Goal: Task Accomplishment & Management: Manage account settings

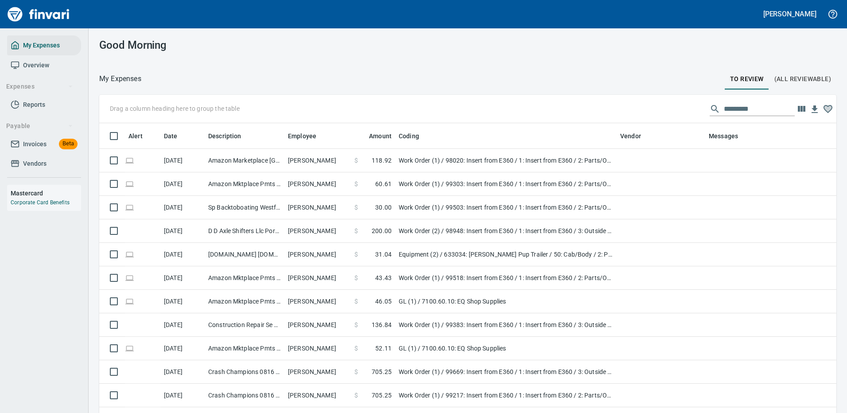
scroll to position [302, 717]
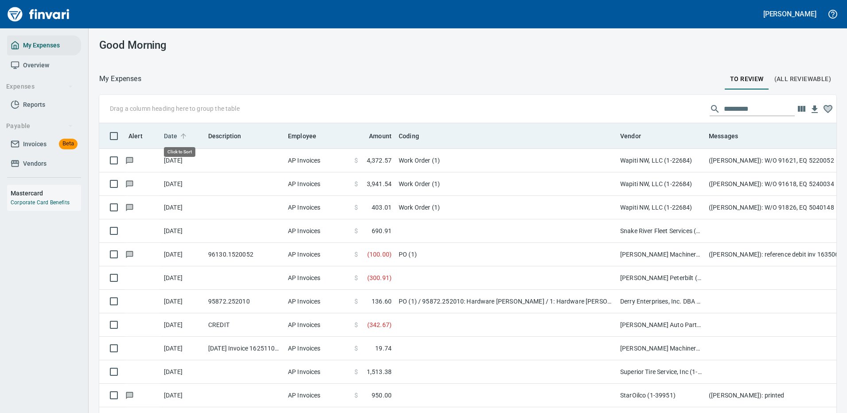
click at [178, 135] on span "Date" at bounding box center [176, 136] width 25 height 11
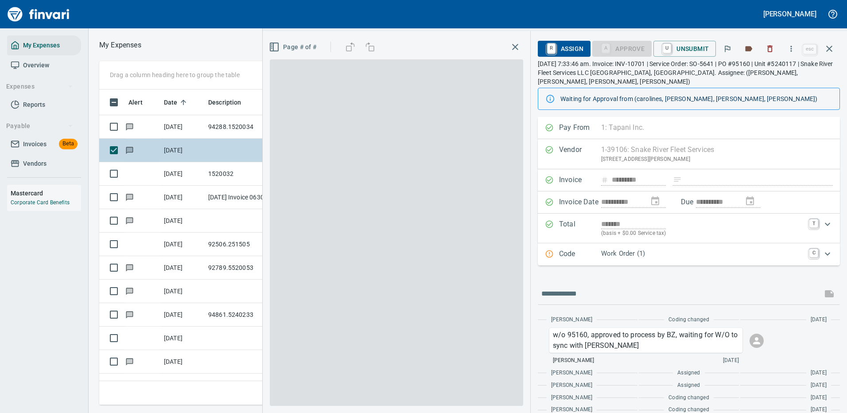
scroll to position [302, 502]
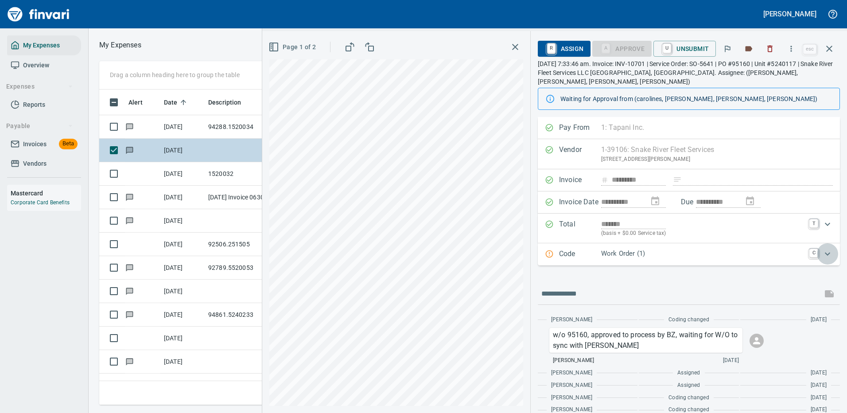
click at [825, 252] on icon "Expand" at bounding box center [827, 253] width 5 height 3
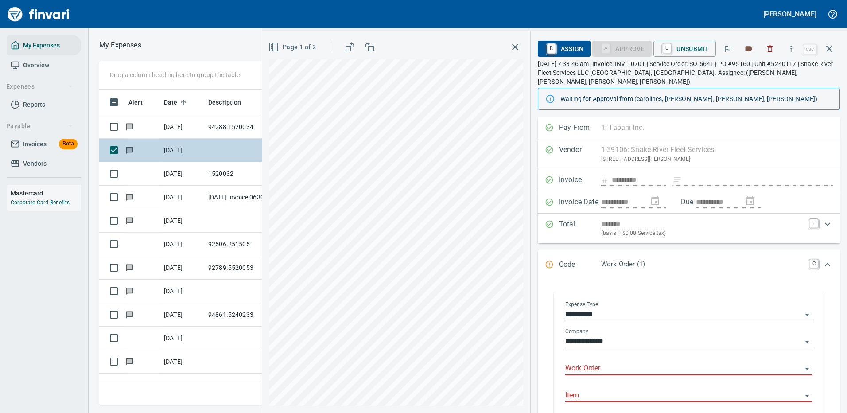
click at [596, 362] on input "Work Order" at bounding box center [683, 368] width 237 height 12
type input "*****"
click at [822, 259] on icon "Expand" at bounding box center [827, 264] width 11 height 11
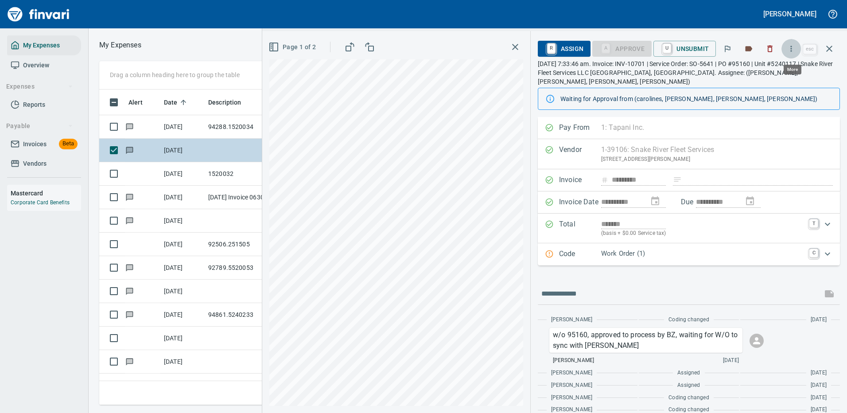
click at [792, 47] on icon "button" at bounding box center [791, 48] width 9 height 9
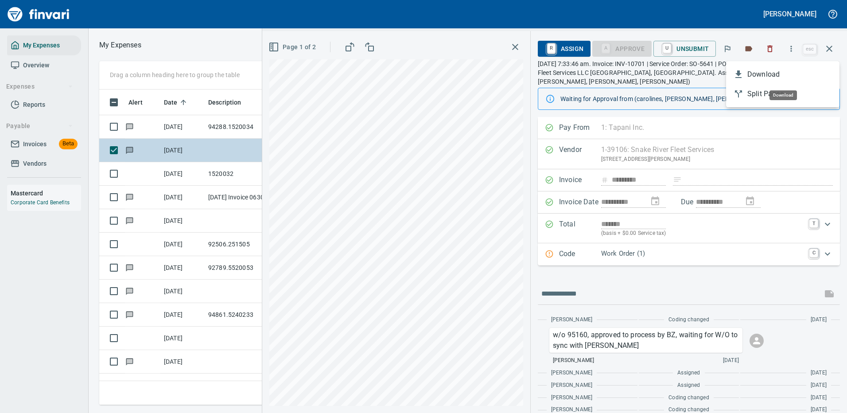
click at [770, 74] on span "Download" at bounding box center [790, 74] width 85 height 11
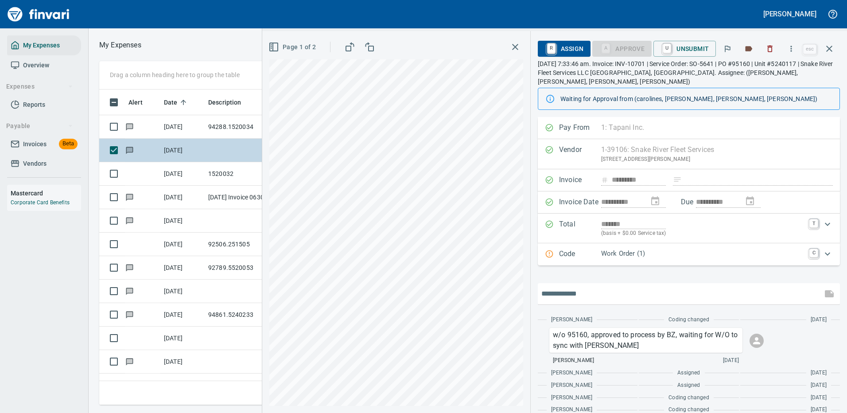
click at [594, 289] on input "text" at bounding box center [679, 294] width 277 height 14
type input "**********"
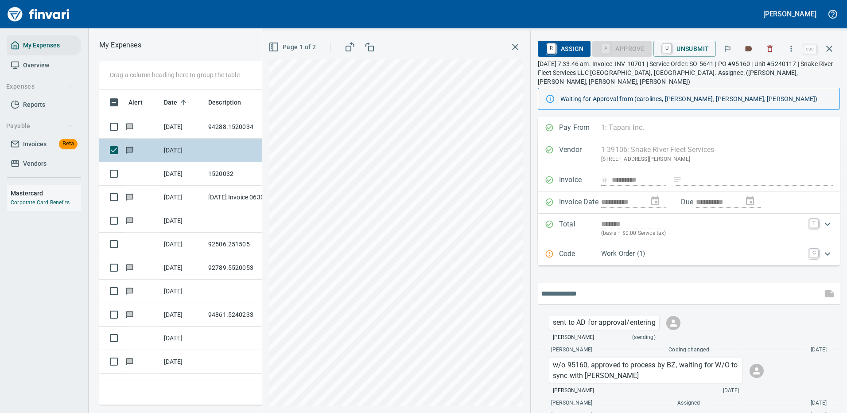
scroll to position [138, 0]
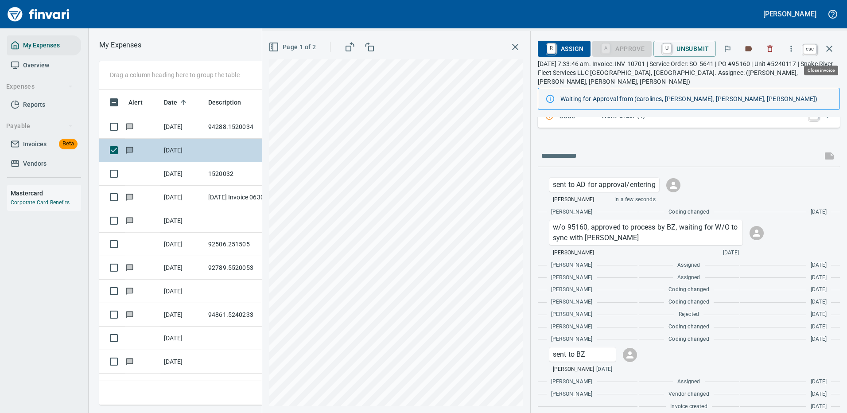
click at [829, 49] on icon "button" at bounding box center [829, 49] width 6 height 6
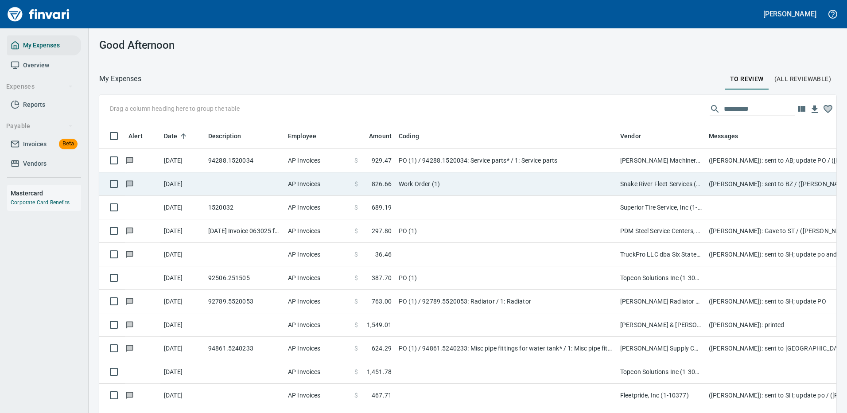
scroll to position [302, 713]
click at [482, 188] on td "Work Order (1)" at bounding box center [506, 183] width 222 height 23
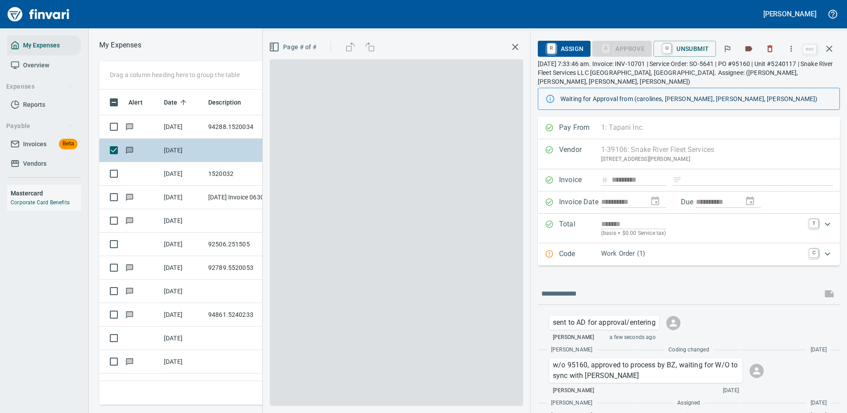
scroll to position [302, 502]
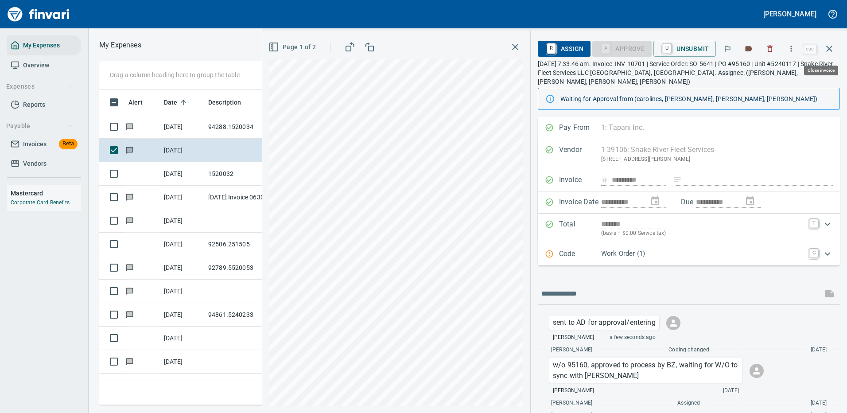
click at [830, 46] on icon "button" at bounding box center [829, 48] width 11 height 11
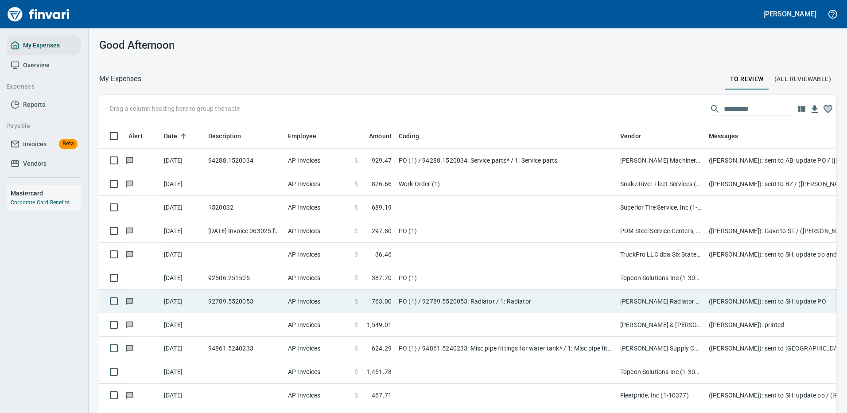
click at [460, 277] on td "PO (1)" at bounding box center [506, 277] width 222 height 23
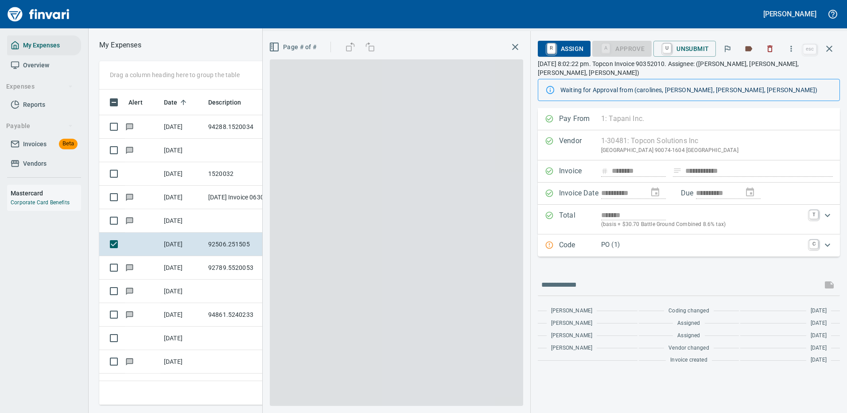
scroll to position [302, 502]
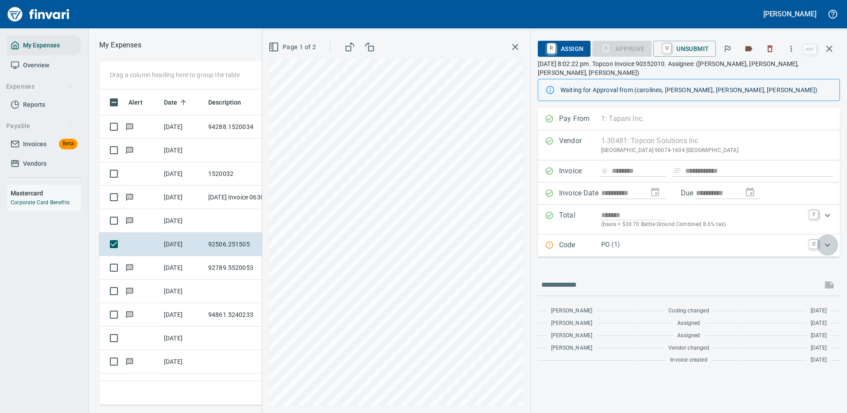
click at [829, 240] on icon "Expand" at bounding box center [827, 245] width 11 height 11
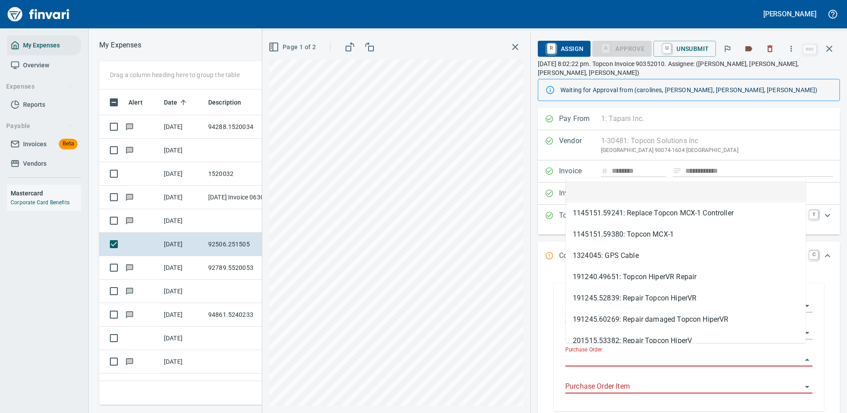
click at [613, 354] on input "Purchase Order" at bounding box center [683, 360] width 237 height 12
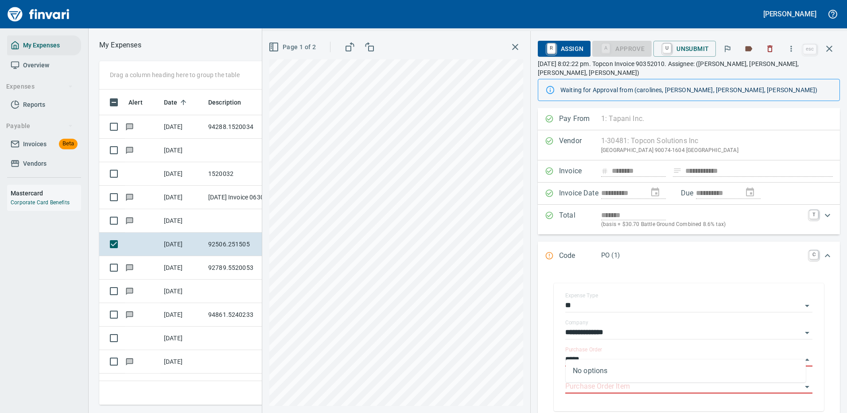
type input "*****"
click at [602, 354] on input "Purchase Order" at bounding box center [683, 360] width 237 height 12
click at [792, 51] on icon "button" at bounding box center [791, 49] width 1 height 6
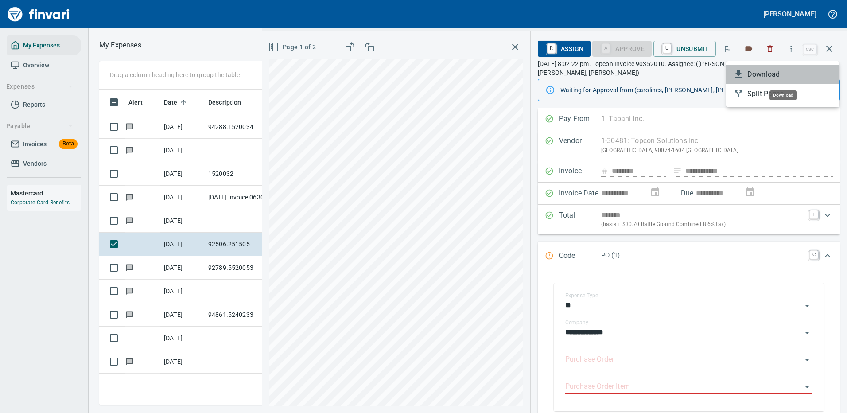
click at [762, 73] on span "Download" at bounding box center [790, 74] width 85 height 11
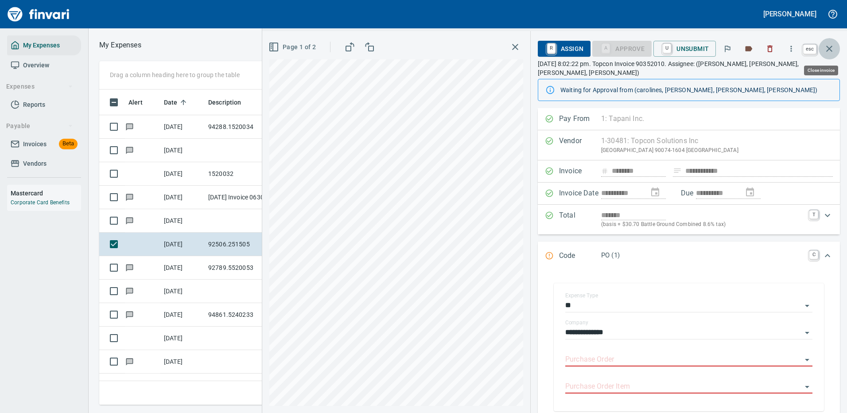
click at [830, 46] on icon "button" at bounding box center [829, 48] width 11 height 11
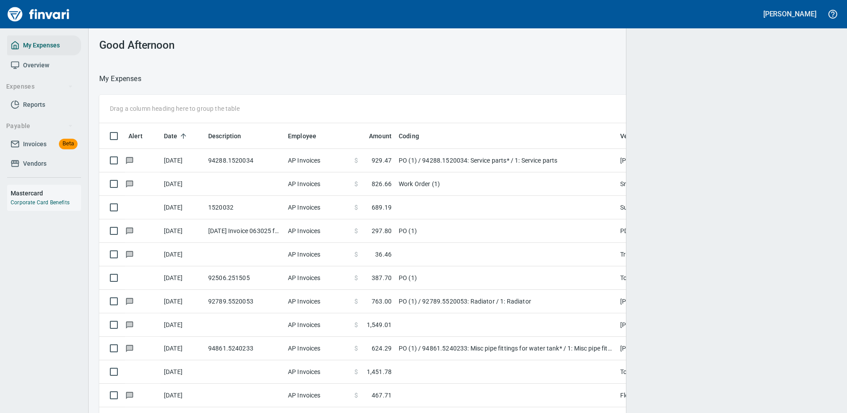
scroll to position [302, 715]
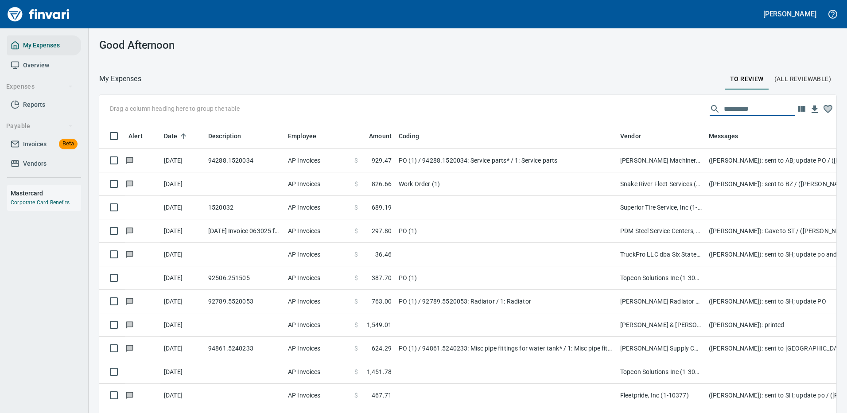
drag, startPoint x: 749, startPoint y: 110, endPoint x: 634, endPoint y: 103, distance: 115.0
click at [634, 103] on div "Drag a column heading here to group the table" at bounding box center [467, 109] width 737 height 28
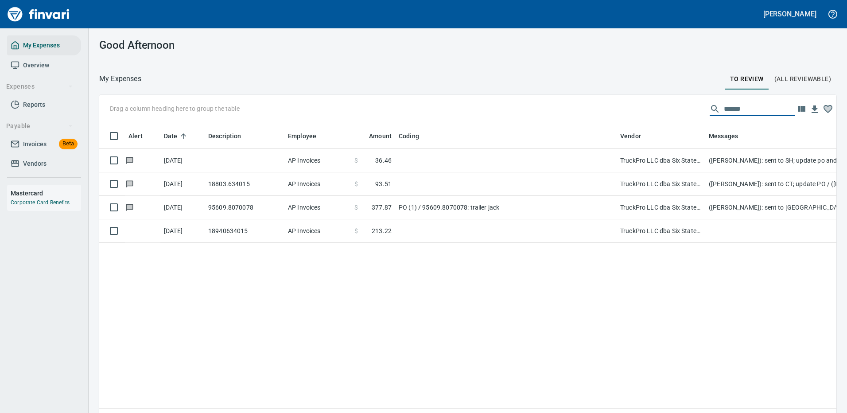
scroll to position [302, 724]
type input "********"
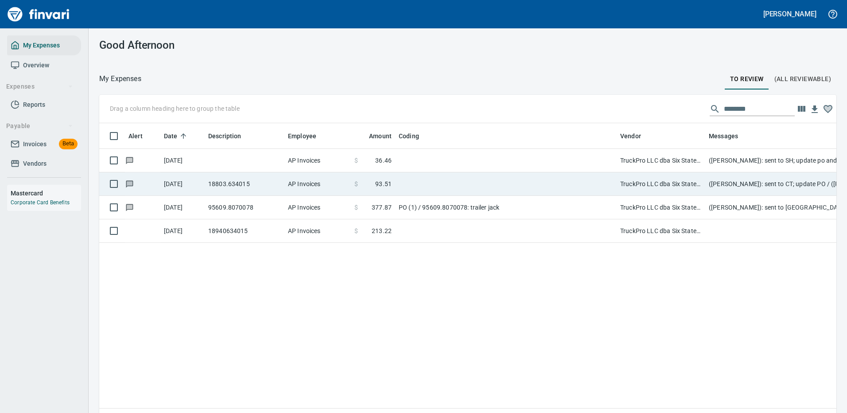
click at [405, 160] on td at bounding box center [506, 160] width 222 height 23
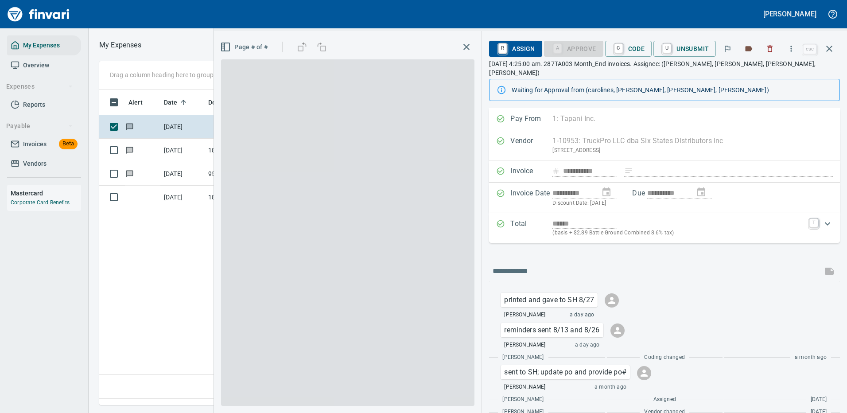
scroll to position [302, 509]
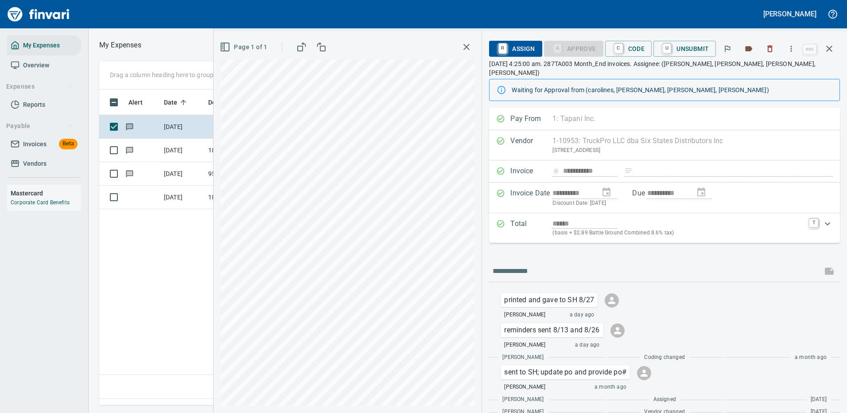
click at [748, 218] on div "******" at bounding box center [679, 223] width 252 height 10
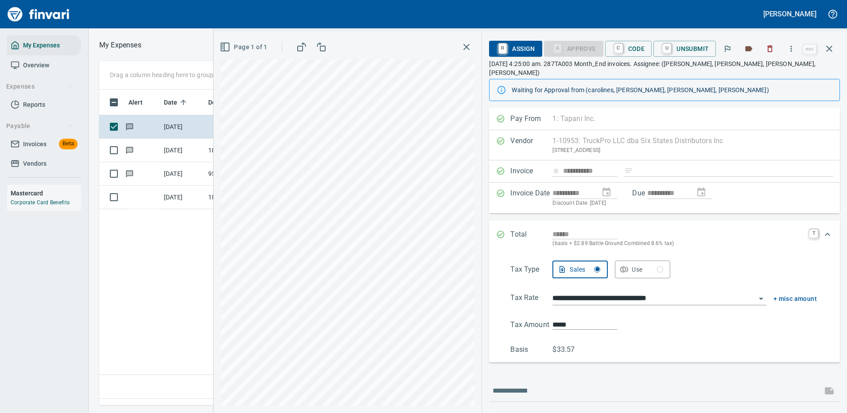
click at [822, 229] on icon "Expand" at bounding box center [827, 234] width 11 height 11
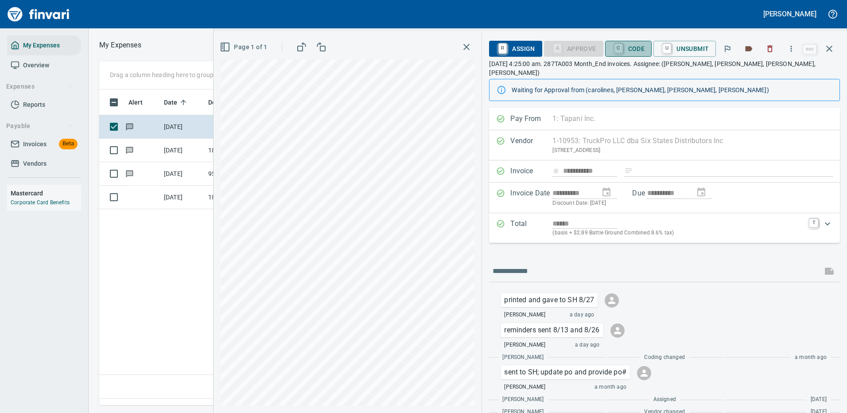
click at [631, 44] on span "C Code" at bounding box center [628, 48] width 33 height 15
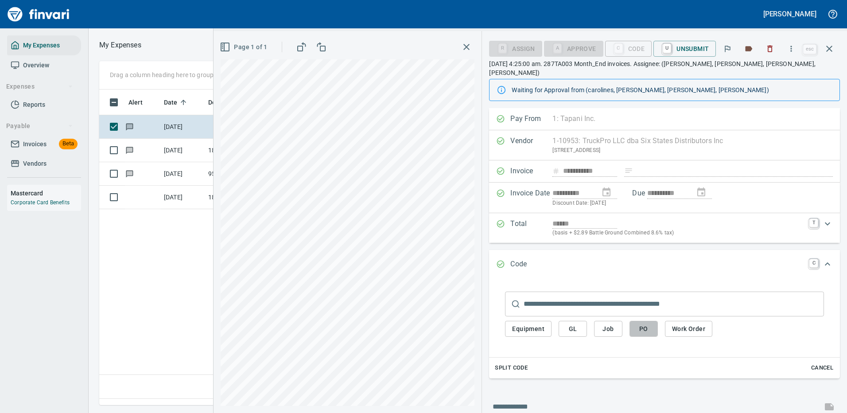
click at [646, 323] on span "PO" at bounding box center [644, 328] width 14 height 11
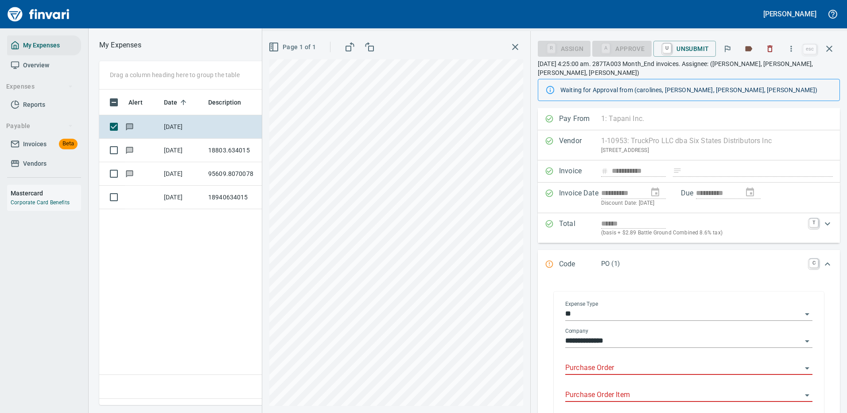
click at [603, 362] on input "Purchase Order" at bounding box center [683, 368] width 237 height 12
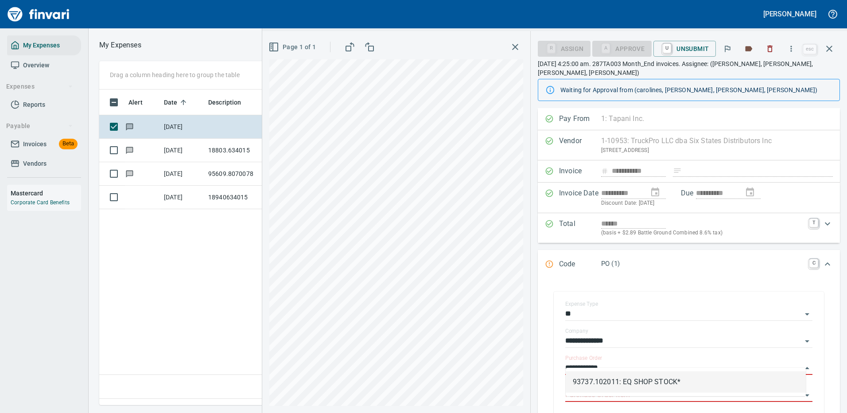
click at [601, 379] on li "93737.102011: EQ SHOP STOCK*" at bounding box center [686, 381] width 240 height 21
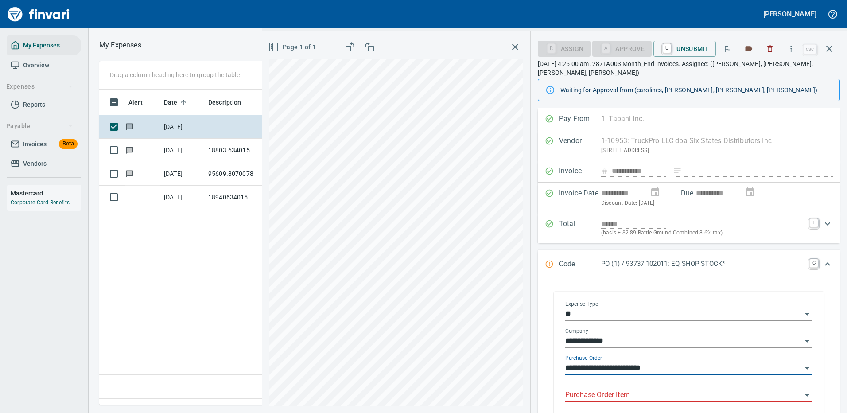
scroll to position [89, 0]
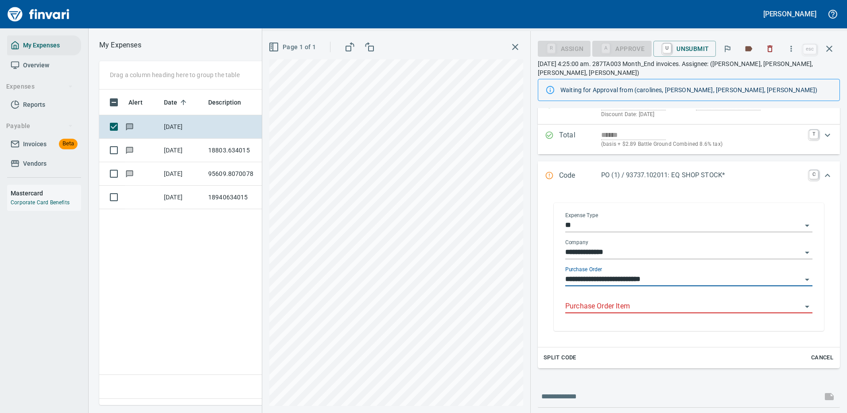
type input "**********"
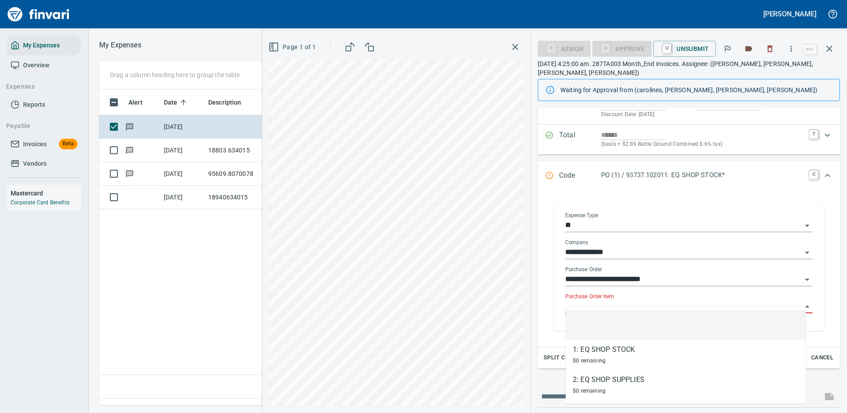
click at [607, 300] on input "Purchase Order Item" at bounding box center [683, 306] width 237 height 12
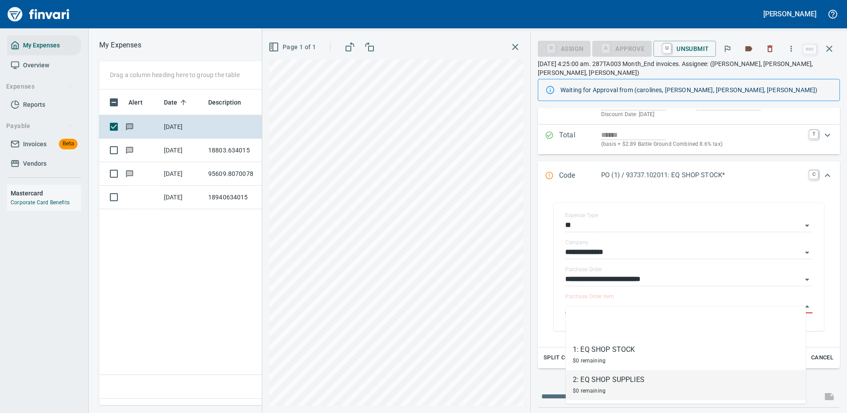
click at [597, 381] on div "2: EQ SHOP SUPPLIES" at bounding box center [609, 379] width 72 height 11
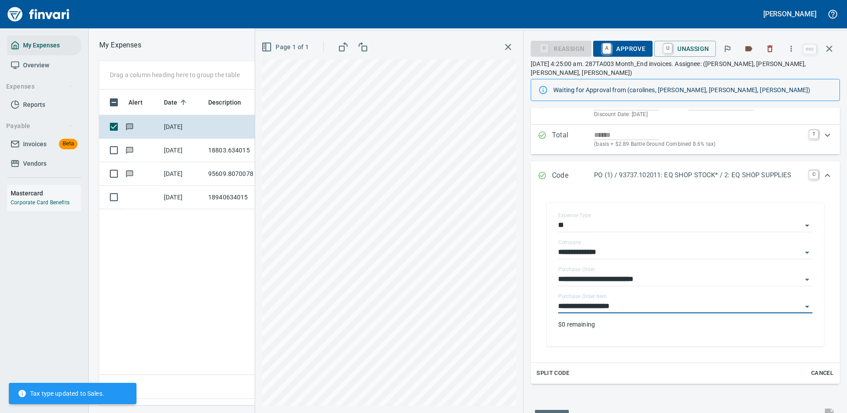
type input "**********"
click at [607, 46] on link "A" at bounding box center [607, 49] width 8 height 10
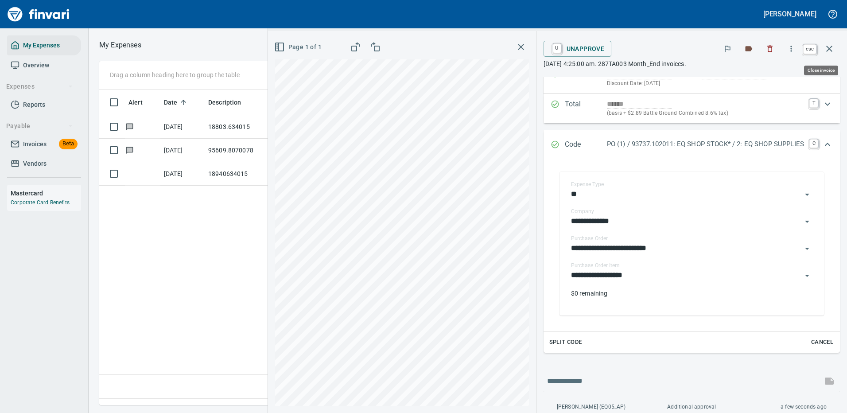
click at [830, 49] on icon "button" at bounding box center [829, 48] width 11 height 11
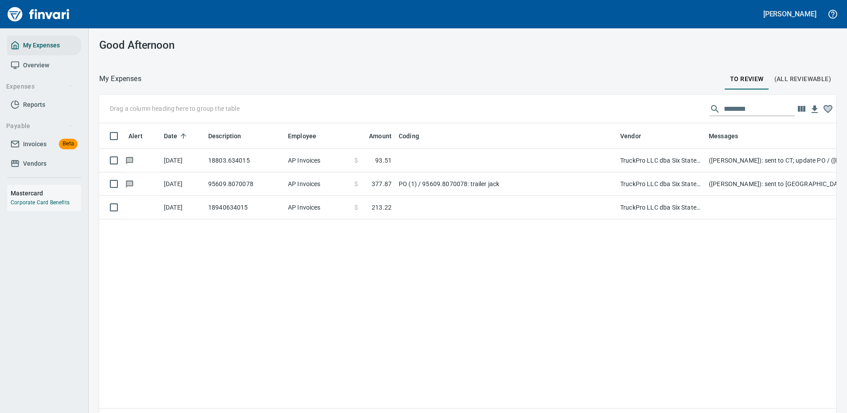
scroll to position [302, 724]
drag, startPoint x: 742, startPoint y: 105, endPoint x: 628, endPoint y: 101, distance: 114.4
click at [628, 101] on div "Drag a column heading here to group the table ********" at bounding box center [467, 109] width 737 height 28
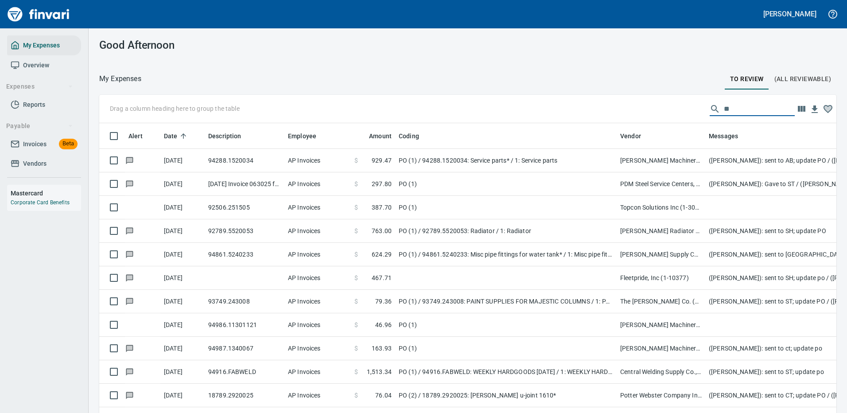
scroll to position [302, 717]
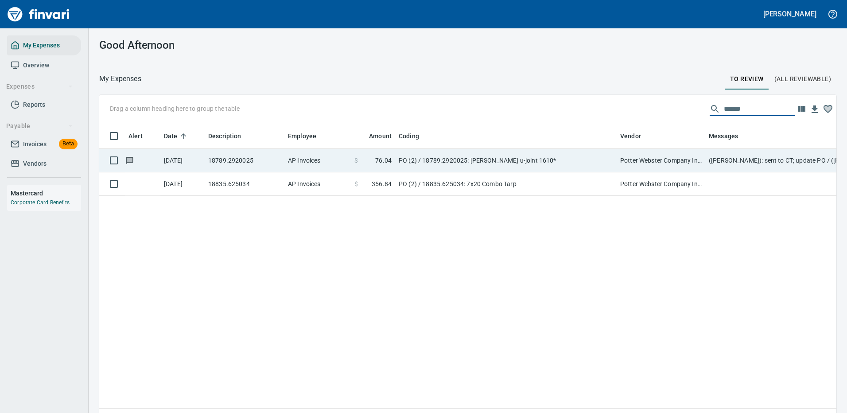
click at [451, 160] on td "PO (2) / 18789.2920025: [PERSON_NAME] u-joint 1610*" at bounding box center [506, 160] width 222 height 23
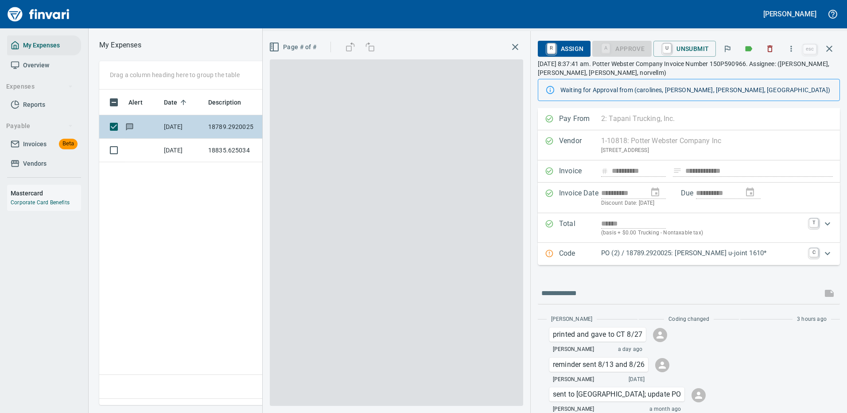
scroll to position [302, 509]
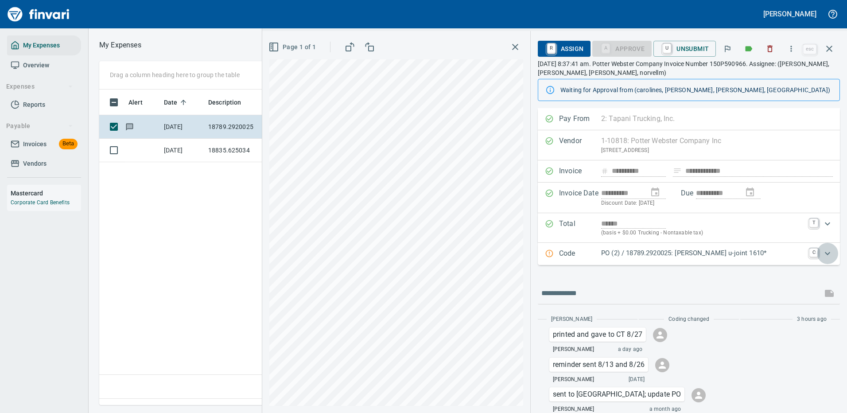
click at [822, 253] on icon "Expand" at bounding box center [827, 253] width 11 height 11
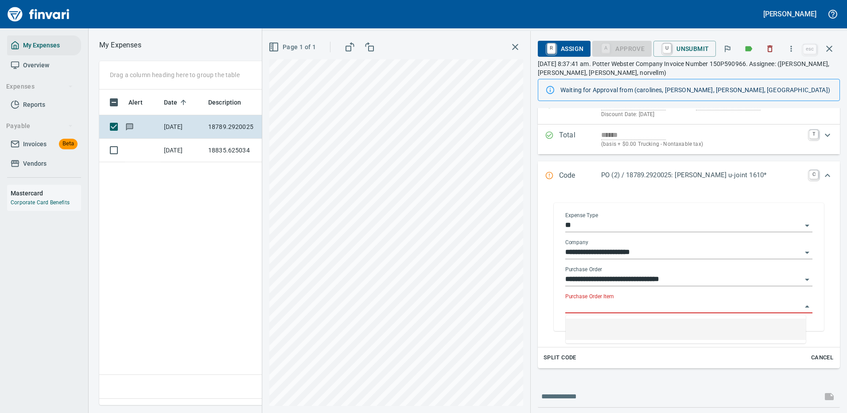
click at [618, 304] on input "Purchase Order Item" at bounding box center [683, 306] width 237 height 12
click at [618, 303] on input "Purchase Order Item" at bounding box center [683, 306] width 237 height 12
click at [748, 128] on div "Total ****** (basis + $0.00 Trucking - Nontaxable tax) T" at bounding box center [689, 140] width 302 height 30
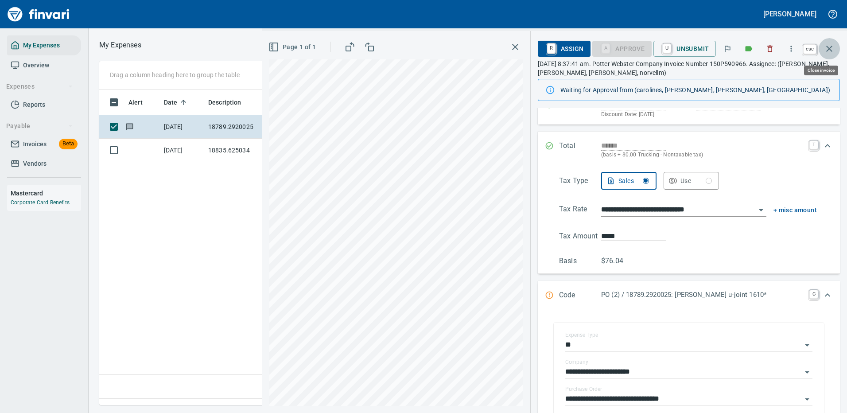
click at [828, 48] on icon "button" at bounding box center [829, 48] width 11 height 11
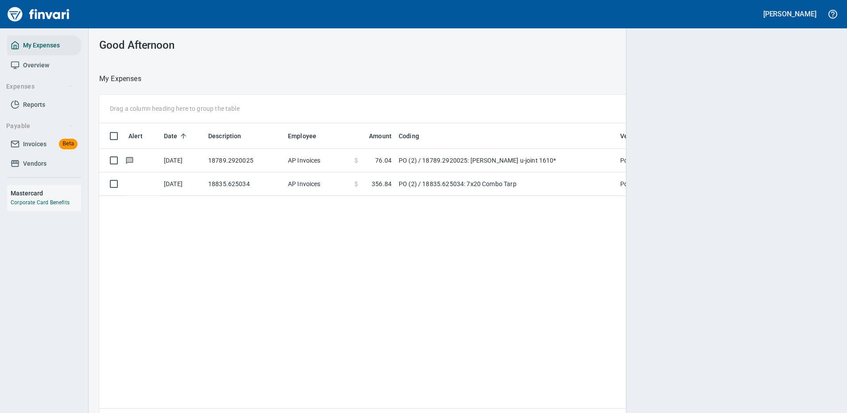
scroll to position [302, 720]
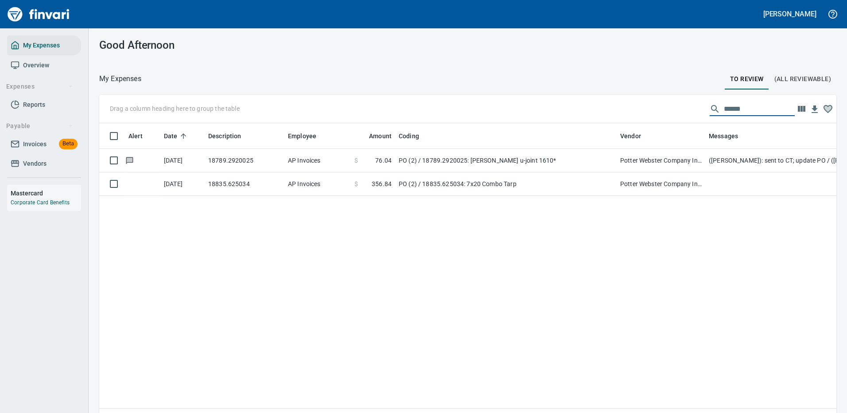
drag, startPoint x: 739, startPoint y: 110, endPoint x: 656, endPoint y: 112, distance: 82.9
click at [656, 112] on div "Drag a column heading here to group the table ******" at bounding box center [467, 109] width 737 height 28
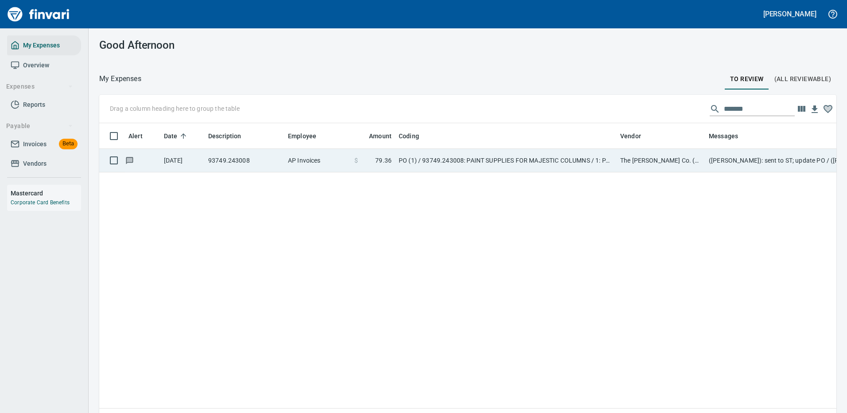
click at [588, 158] on td "PO (1) / 93749.243008: PAINT SUPPLIES FOR MAJESTIC COLUMNS / 1: PAINT SUPPLIES …" at bounding box center [506, 160] width 222 height 23
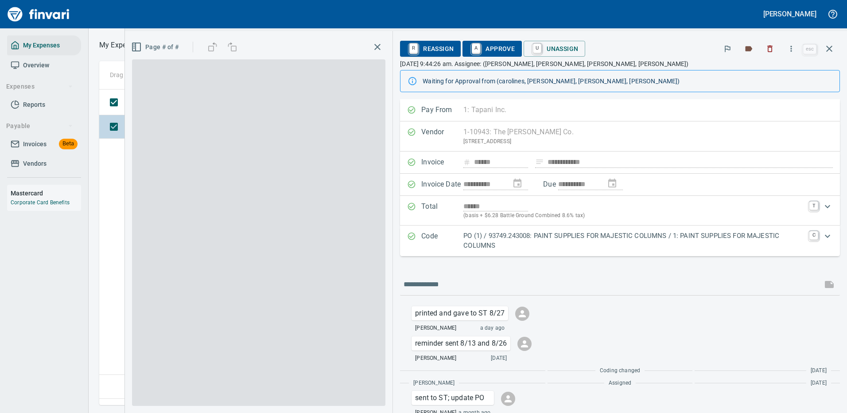
scroll to position [302, 509]
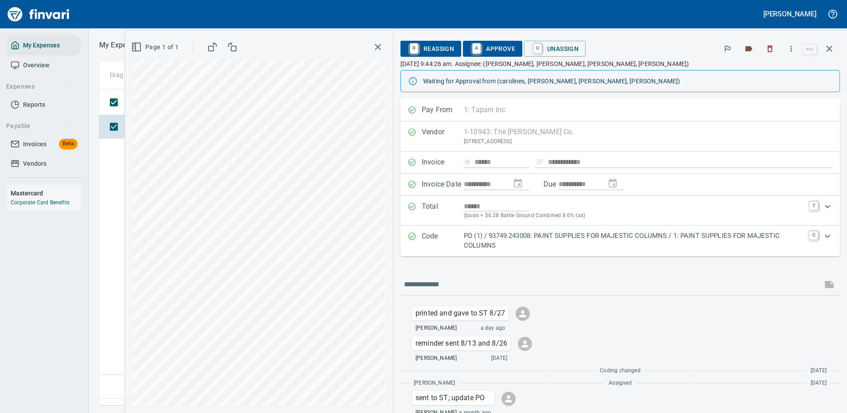
click at [689, 237] on p "PO (1) / 93749.243008: PAINT SUPPLIES FOR MAJESTIC COLUMNS / 1: PAINT SUPPLIES …" at bounding box center [634, 241] width 340 height 20
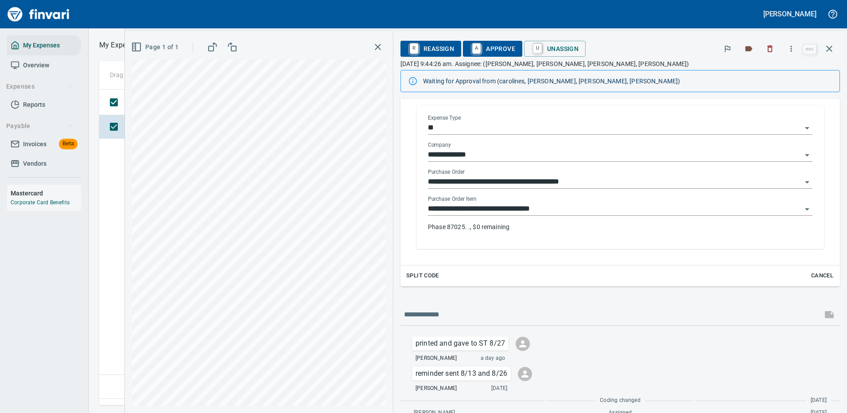
scroll to position [222, 0]
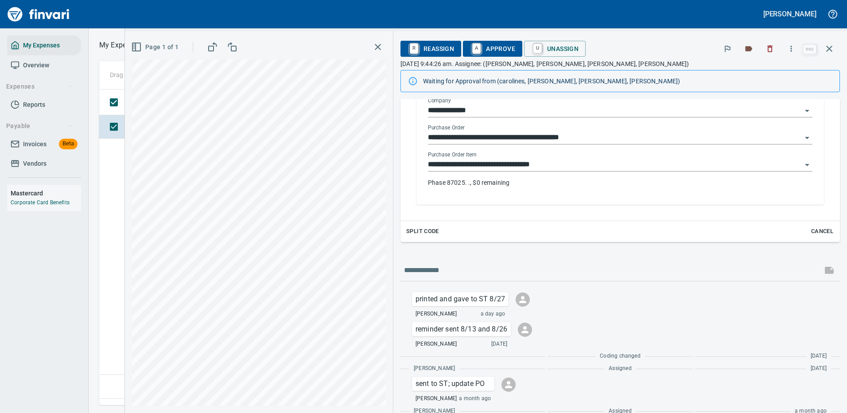
click at [654, 163] on input "**********" at bounding box center [615, 165] width 374 height 12
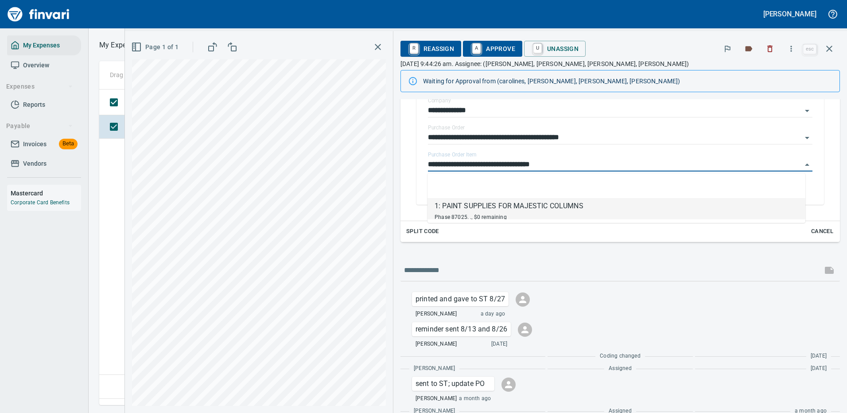
click at [523, 205] on div "1: PAINT SUPPLIES FOR MAJESTIC COLUMNS" at bounding box center [509, 206] width 149 height 11
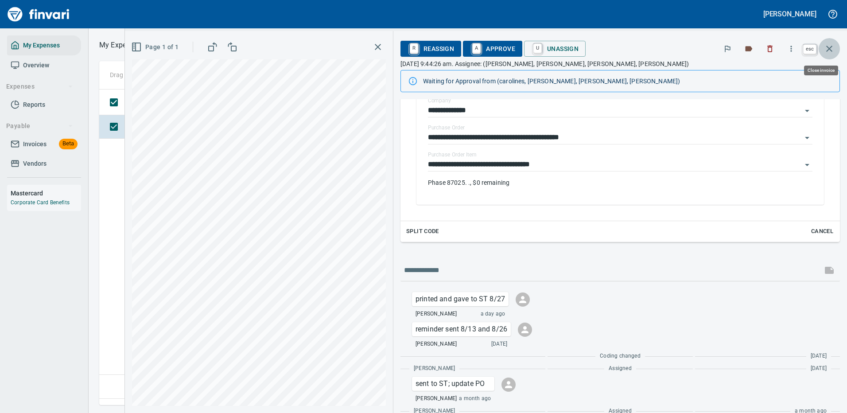
click at [833, 47] on icon "button" at bounding box center [829, 48] width 11 height 11
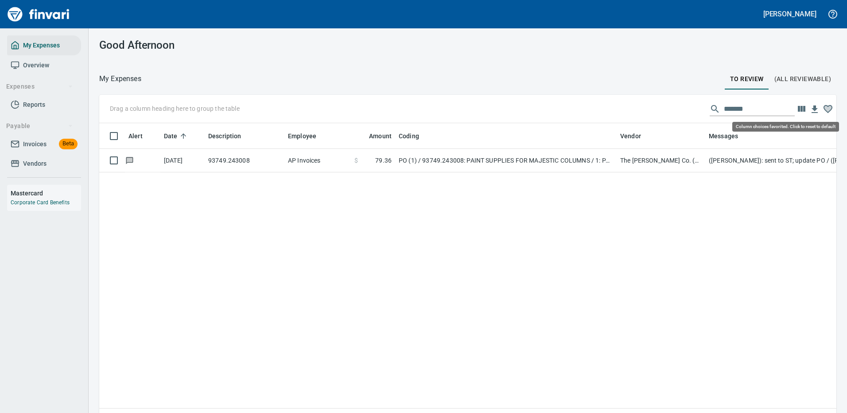
scroll to position [302, 724]
drag, startPoint x: 741, startPoint y: 110, endPoint x: 614, endPoint y: 107, distance: 126.8
click at [614, 107] on div "Drag a column heading here to group the table *******" at bounding box center [467, 109] width 737 height 28
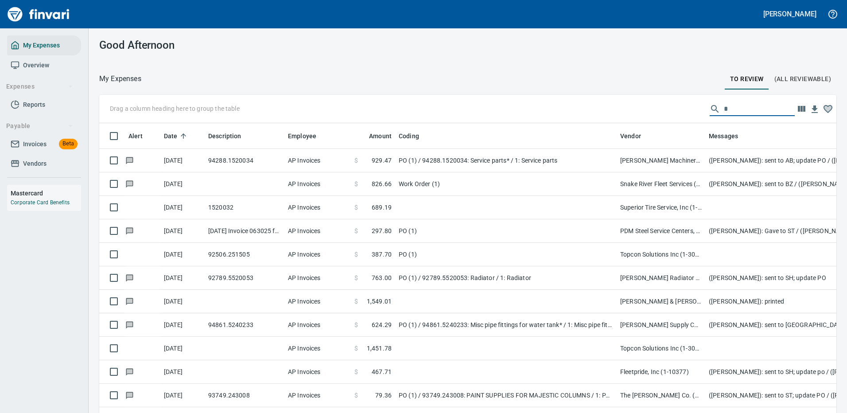
scroll to position [302, 717]
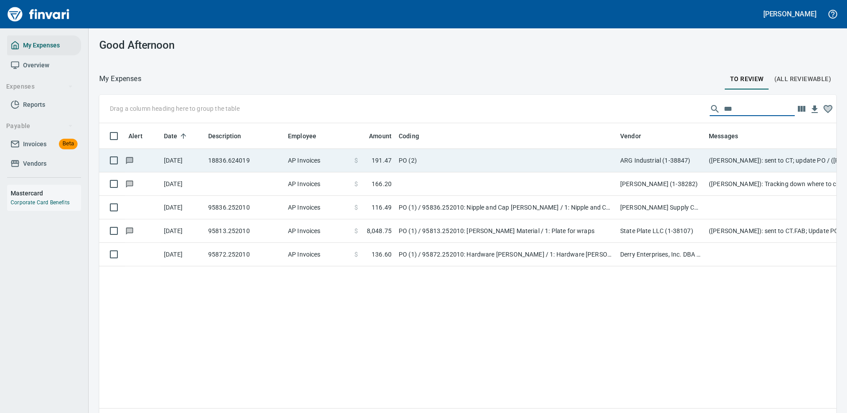
type input "***"
click at [654, 164] on td "ARG Industrial (1-38847)" at bounding box center [661, 160] width 89 height 23
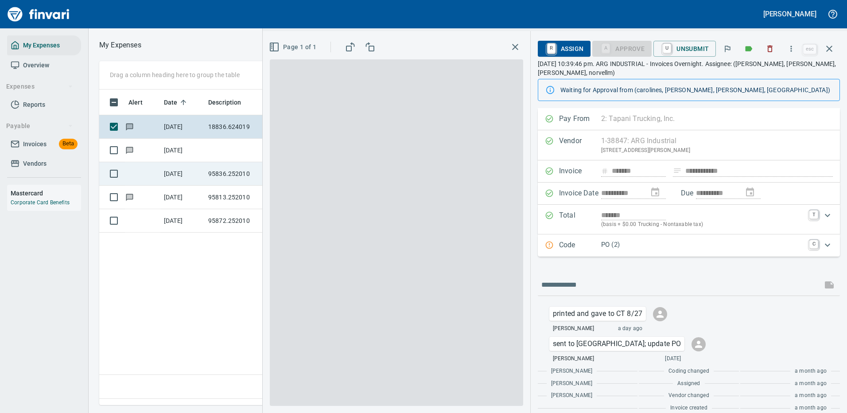
scroll to position [302, 509]
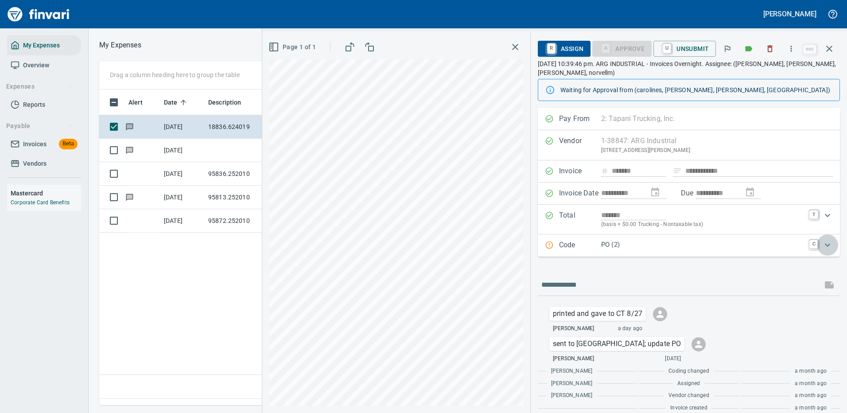
click at [822, 244] on icon "Expand" at bounding box center [827, 245] width 11 height 11
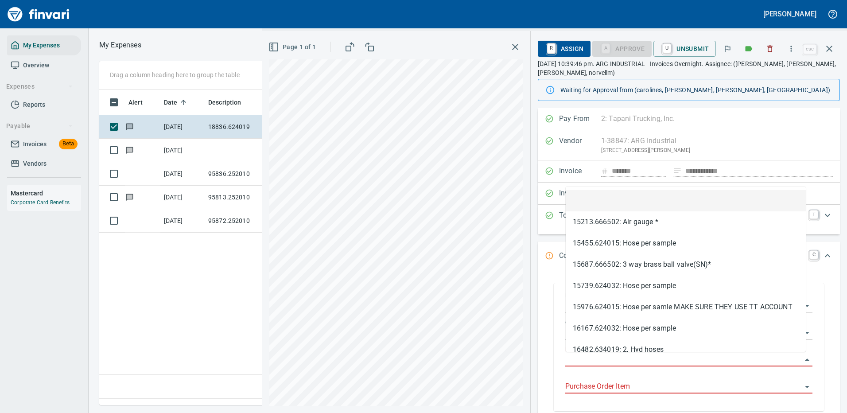
click at [616, 356] on input "Purchase Order" at bounding box center [683, 360] width 237 height 12
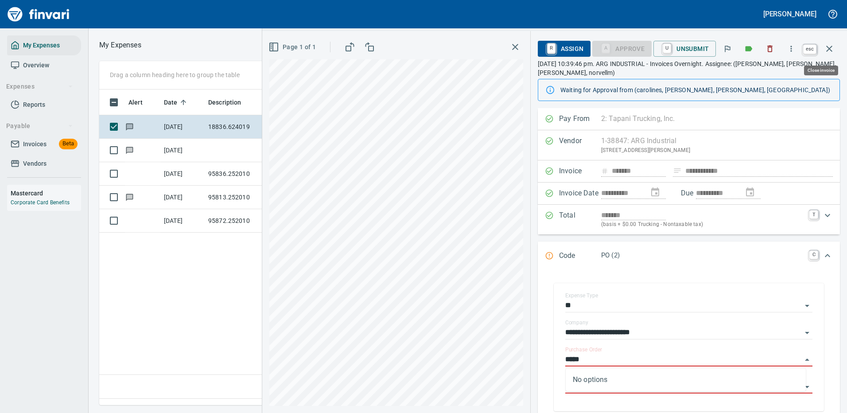
type input "*****"
click at [831, 48] on icon "button" at bounding box center [829, 48] width 11 height 11
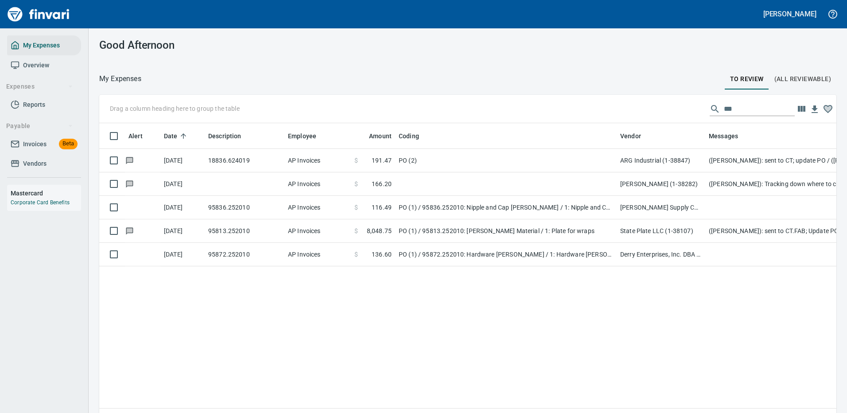
scroll to position [302, 724]
click at [732, 105] on input "***" at bounding box center [759, 109] width 71 height 14
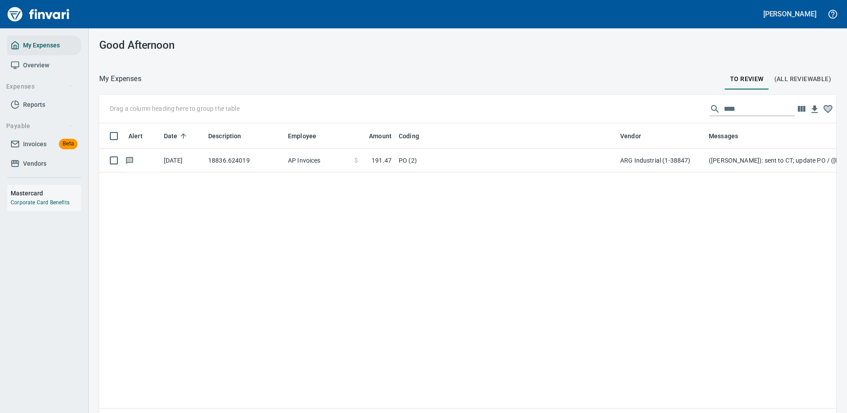
scroll to position [302, 724]
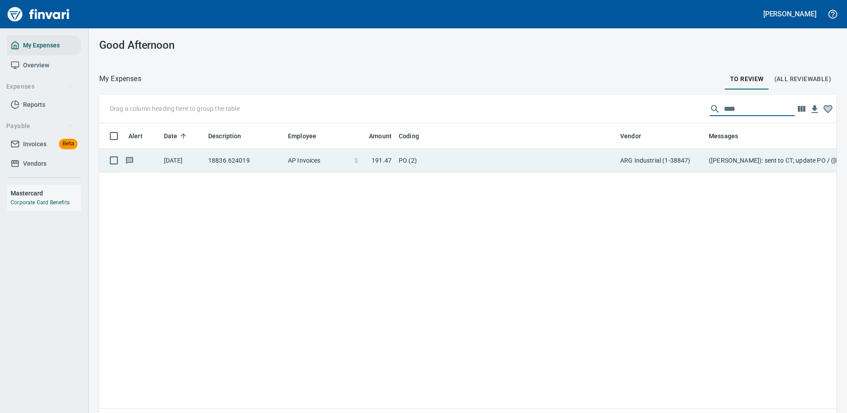
click at [442, 157] on td "PO (2)" at bounding box center [506, 160] width 222 height 23
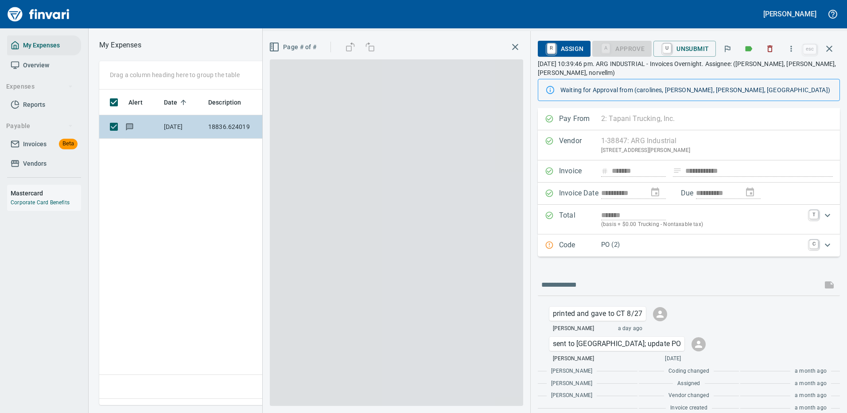
scroll to position [302, 509]
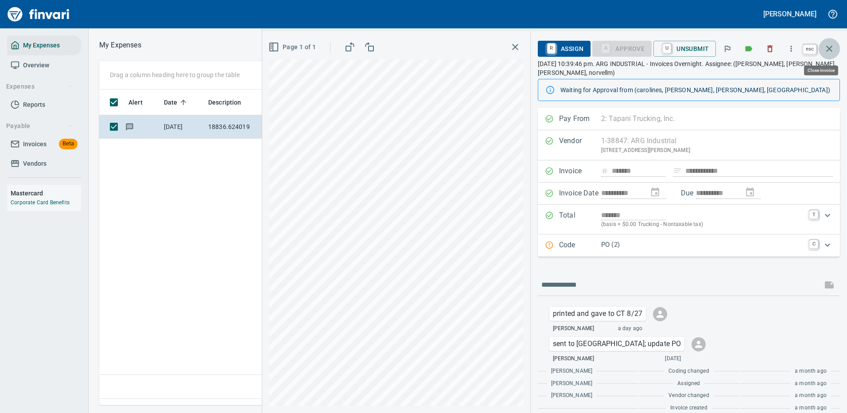
click at [831, 48] on icon "button" at bounding box center [829, 48] width 11 height 11
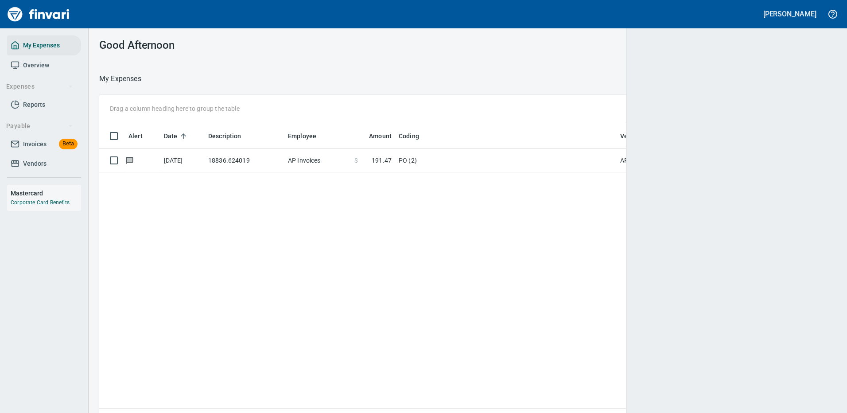
scroll to position [302, 720]
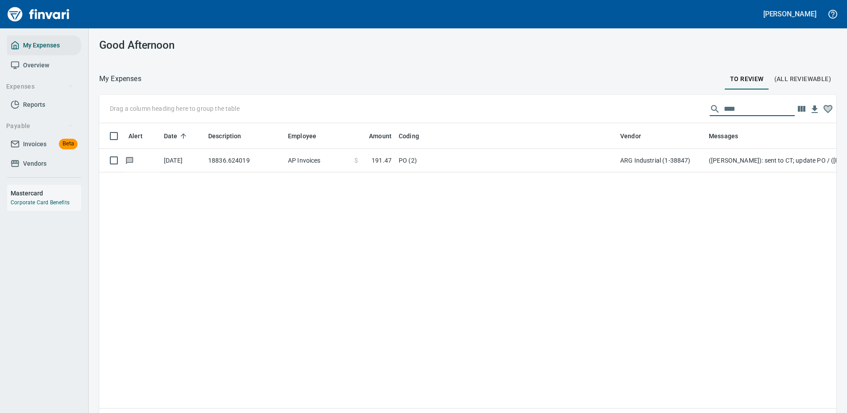
drag, startPoint x: 728, startPoint y: 111, endPoint x: 666, endPoint y: 108, distance: 61.2
click at [666, 108] on div "Drag a column heading here to group the table ***" at bounding box center [467, 109] width 737 height 28
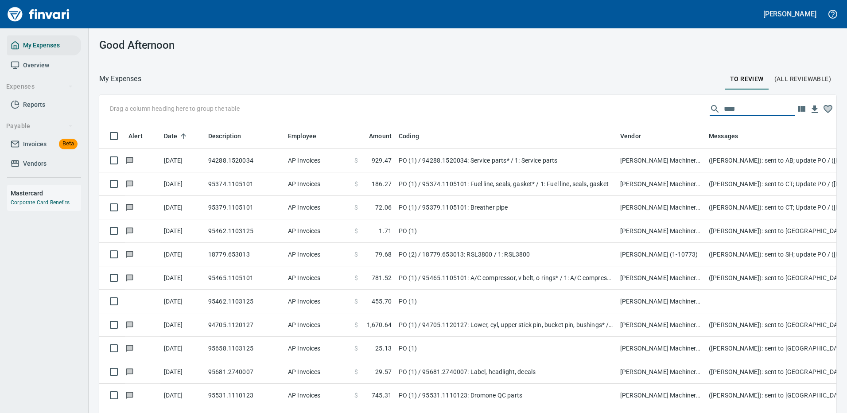
scroll to position [302, 717]
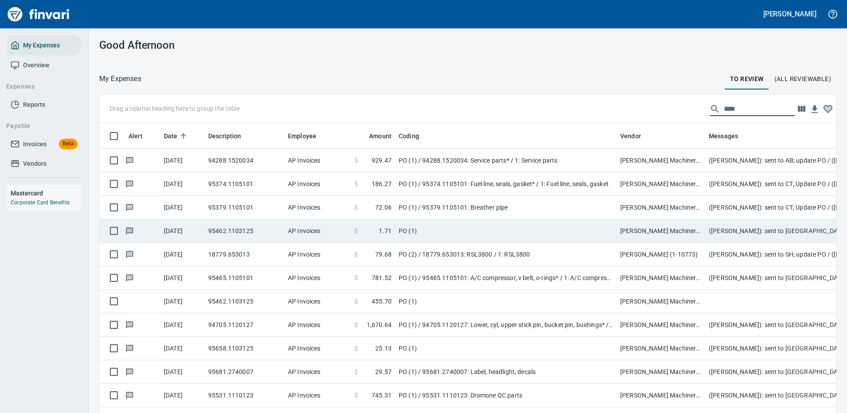
click at [246, 206] on td "95379.1105101" at bounding box center [245, 207] width 80 height 23
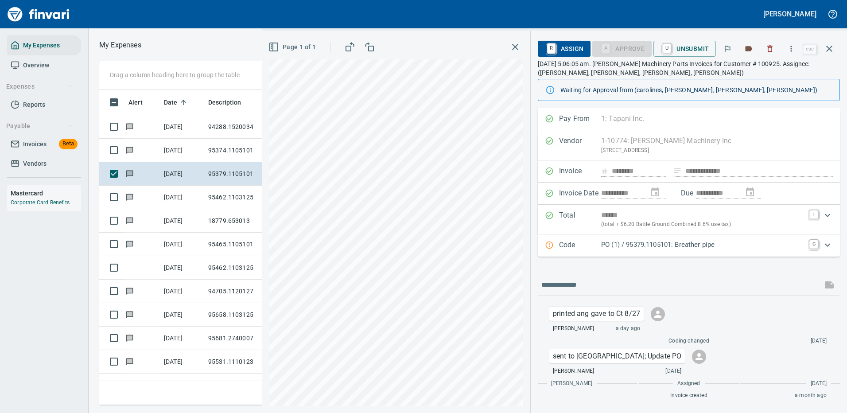
scroll to position [302, 502]
click at [828, 242] on icon "Expand" at bounding box center [827, 245] width 11 height 11
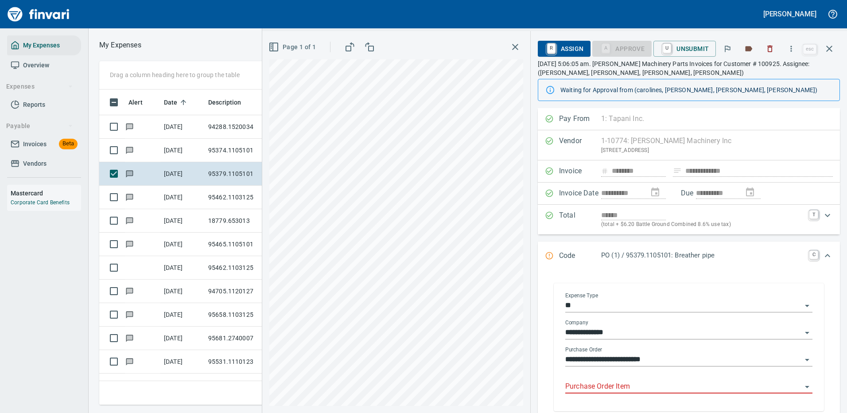
click at [600, 386] on input "Purchase Order Item" at bounding box center [683, 387] width 237 height 12
click at [597, 382] on input "Purchase Order Item" at bounding box center [683, 387] width 237 height 12
click at [834, 48] on icon "button" at bounding box center [829, 48] width 11 height 11
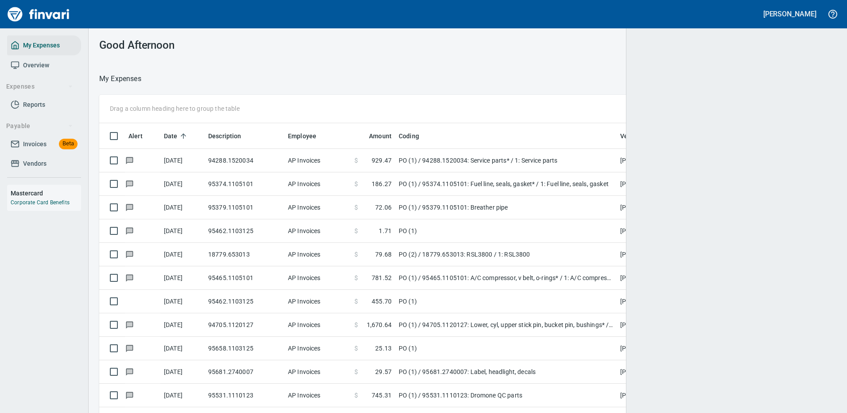
scroll to position [1, 1]
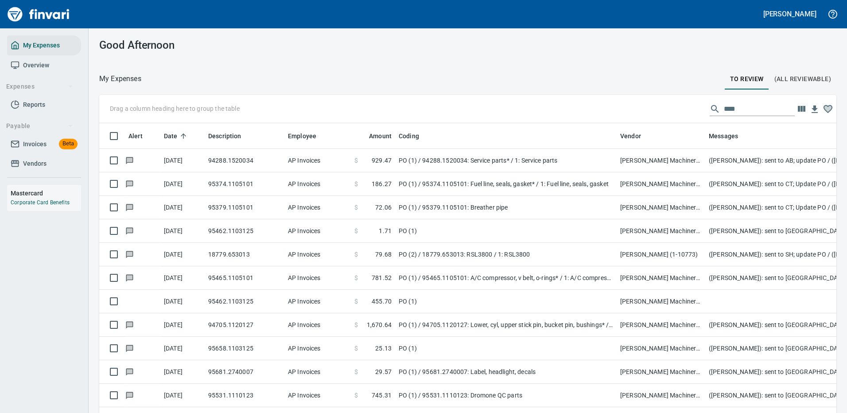
drag, startPoint x: 733, startPoint y: 107, endPoint x: 621, endPoint y: 107, distance: 112.5
click at [621, 107] on div "Drag a column heading here to group the table ****" at bounding box center [467, 109] width 737 height 28
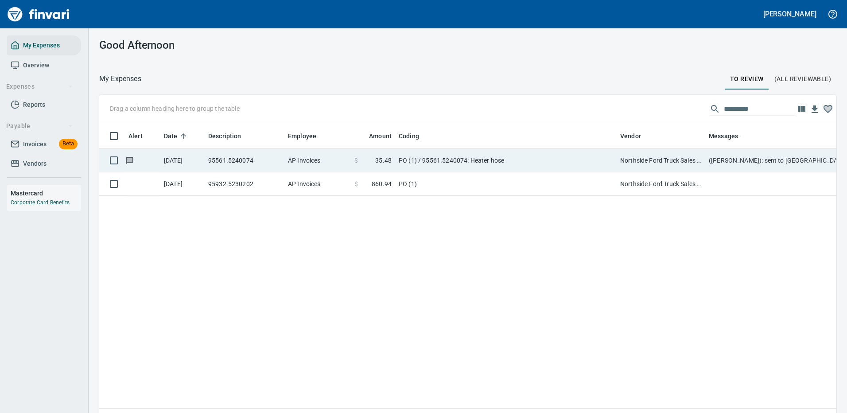
click at [511, 157] on td "PO (1) / 95561.5240074: Heater hose" at bounding box center [506, 160] width 222 height 23
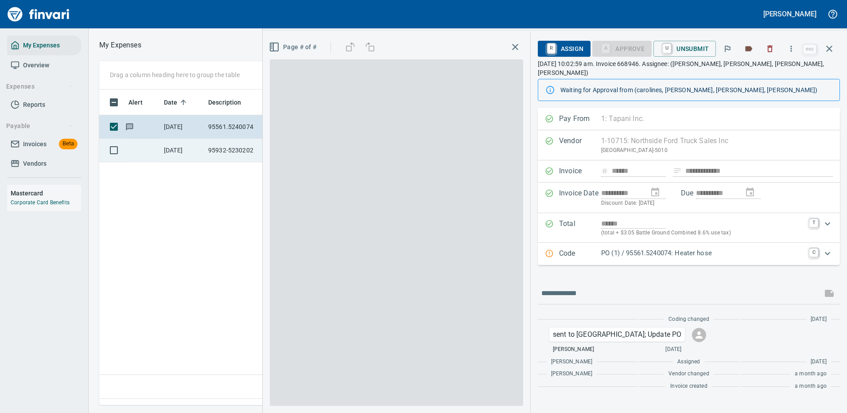
scroll to position [302, 509]
click at [825, 248] on icon "Expand" at bounding box center [827, 253] width 11 height 11
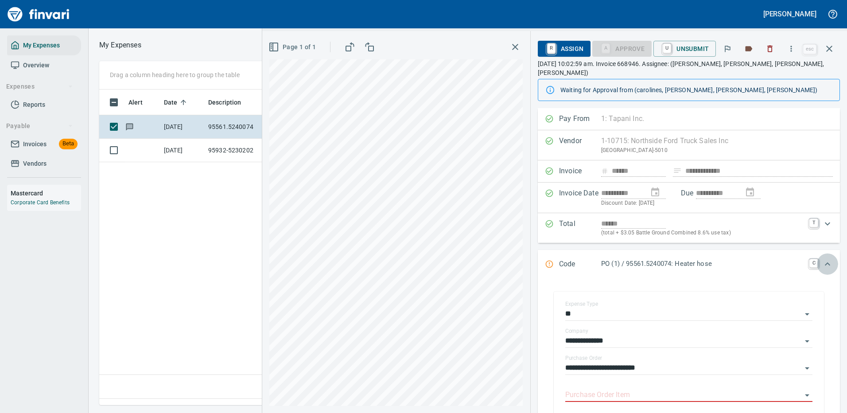
click at [828, 253] on div "Expand" at bounding box center [827, 263] width 21 height 21
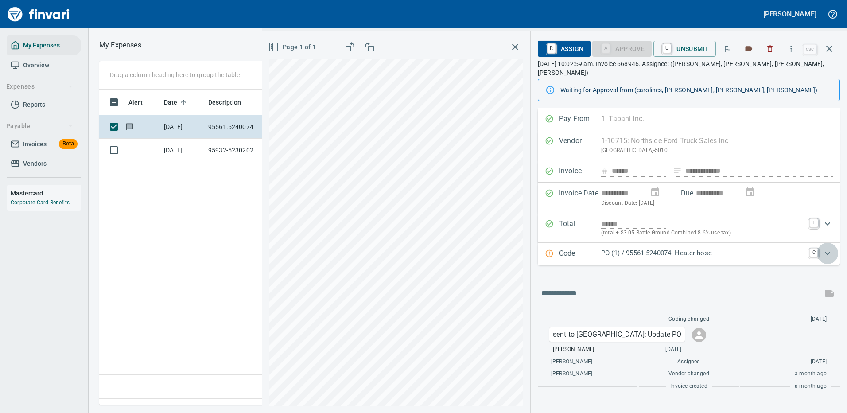
click at [826, 248] on icon "Expand" at bounding box center [827, 253] width 11 height 11
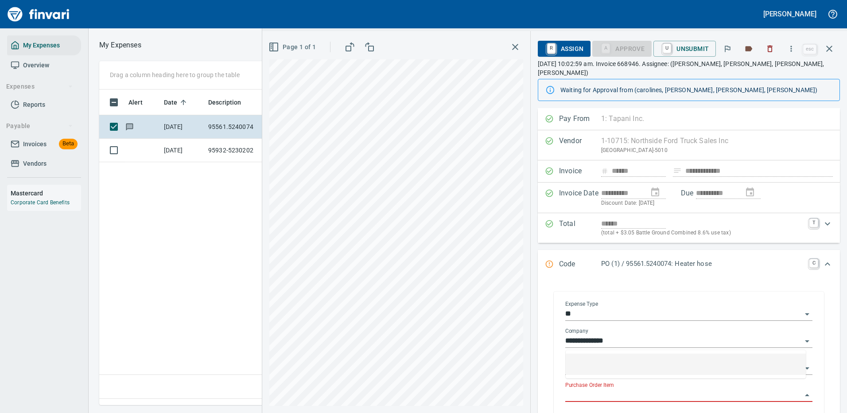
click at [599, 389] on input "Purchase Order Item" at bounding box center [683, 395] width 237 height 12
click at [830, 48] on icon "button" at bounding box center [829, 49] width 6 height 6
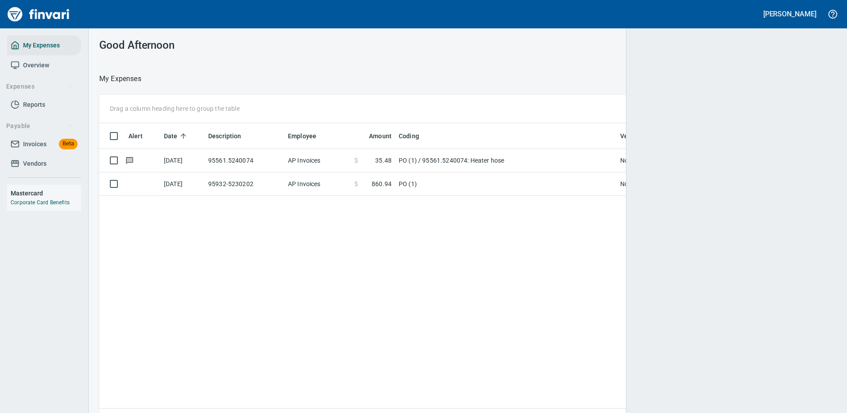
scroll to position [302, 718]
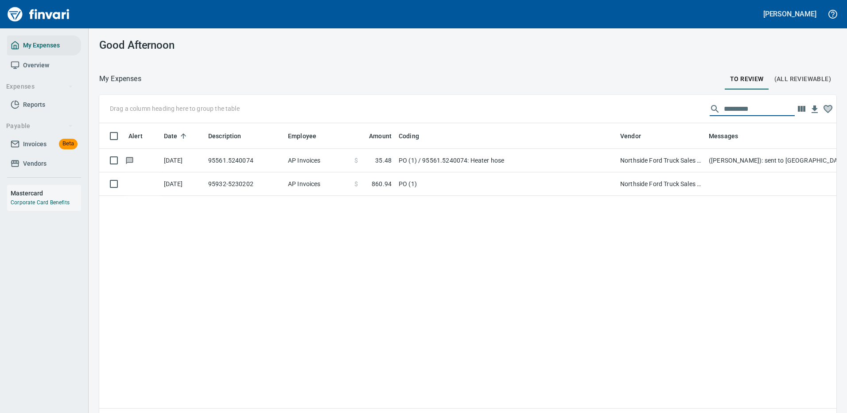
drag, startPoint x: 763, startPoint y: 105, endPoint x: 637, endPoint y: 111, distance: 126.0
click at [637, 111] on div "Drag a column heading here to group the table *********" at bounding box center [467, 109] width 737 height 28
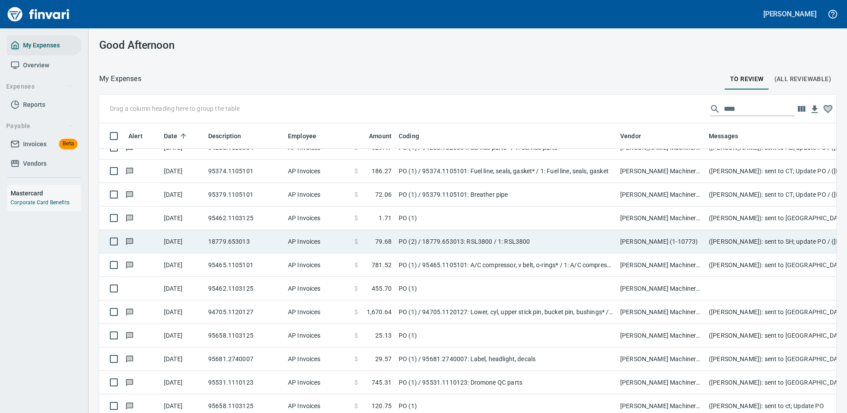
scroll to position [0, 0]
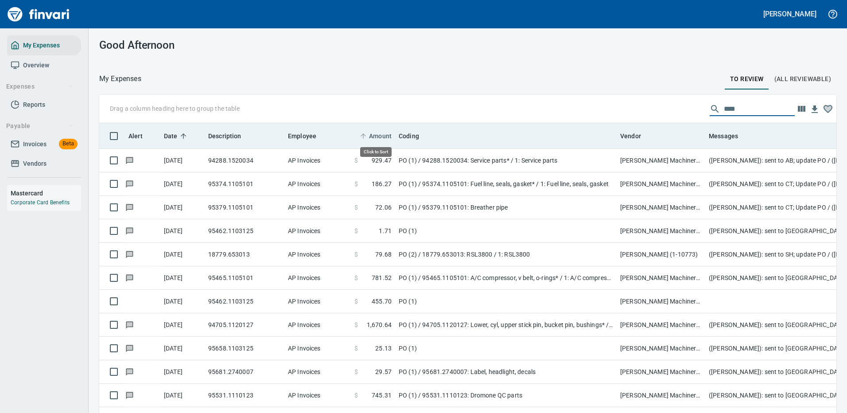
click at [380, 132] on span "Amount" at bounding box center [380, 136] width 23 height 11
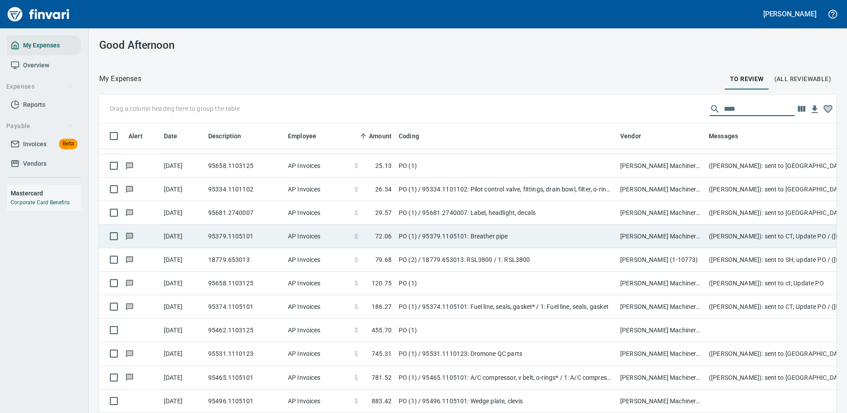
scroll to position [133, 0]
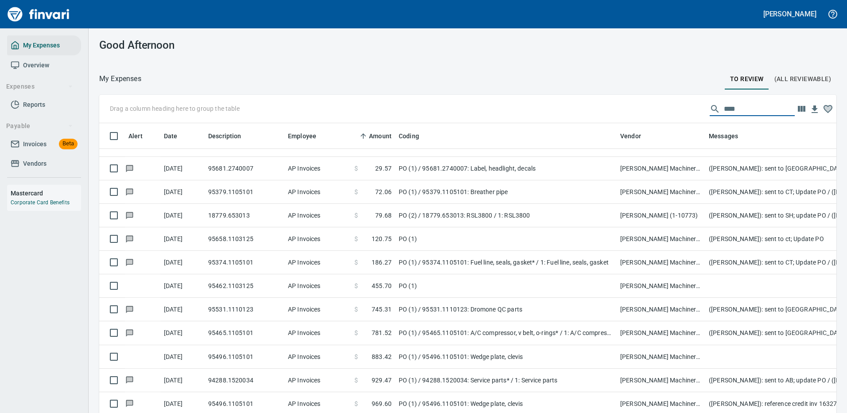
drag, startPoint x: 733, startPoint y: 108, endPoint x: 678, endPoint y: 108, distance: 54.9
click at [678, 108] on div "Drag a column heading here to group the table ****" at bounding box center [467, 109] width 737 height 28
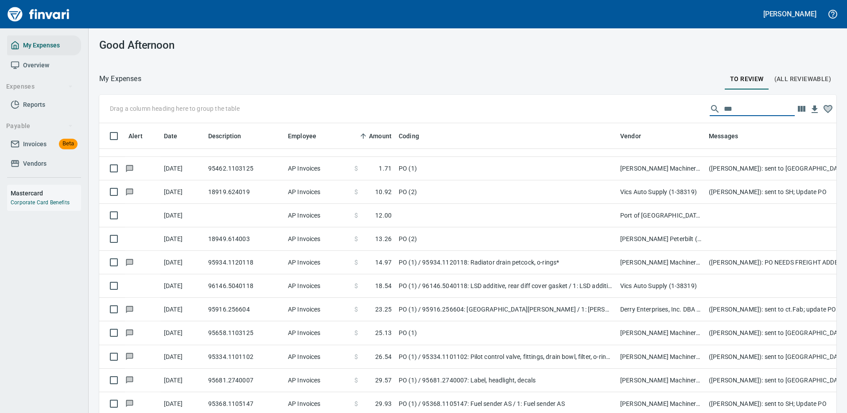
scroll to position [0, 0]
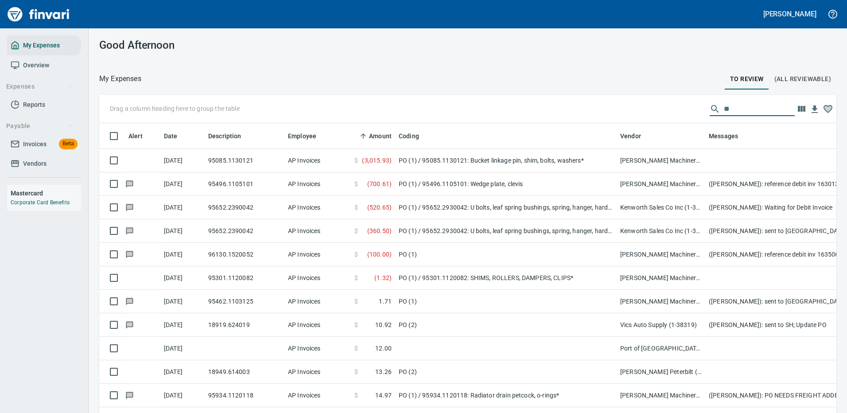
type input "*"
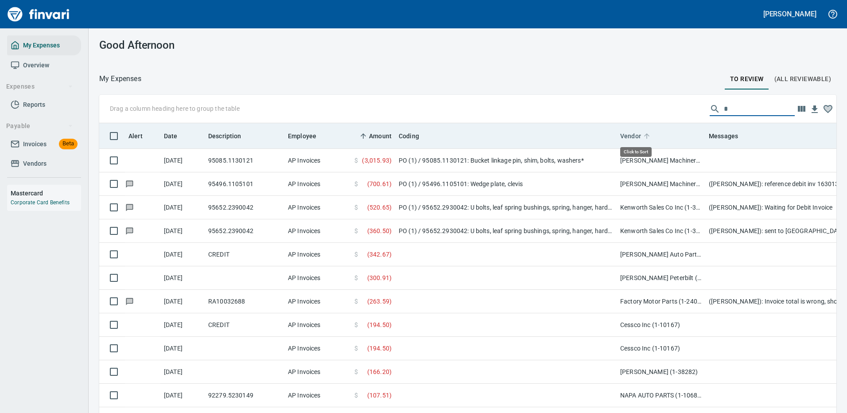
click at [635, 136] on span "Vendor" at bounding box center [630, 136] width 21 height 11
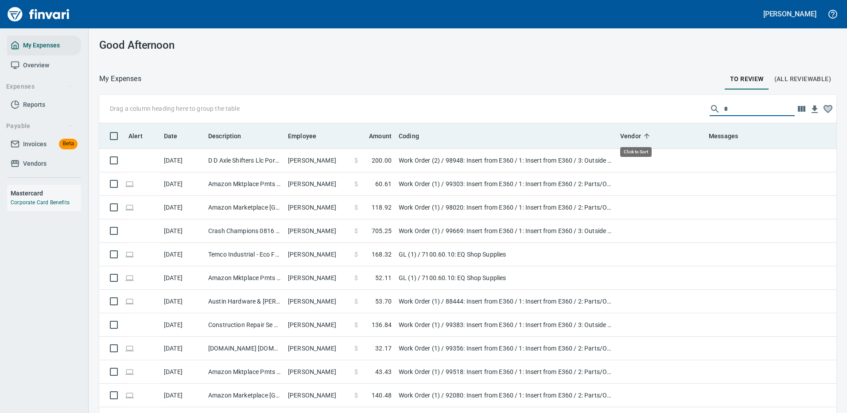
scroll to position [302, 717]
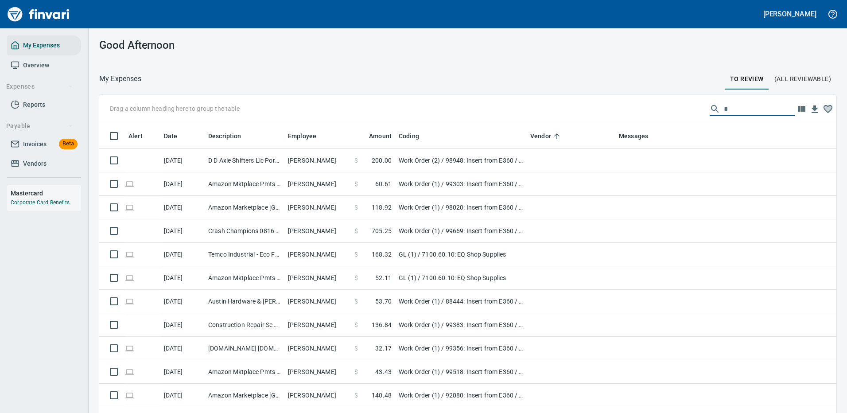
drag, startPoint x: 615, startPoint y: 136, endPoint x: 525, endPoint y: 145, distance: 90.4
click at [525, 145] on body "[PERSON_NAME] My Expenses Overview Expenses Reports Payable Invoices Beta Vendo…" at bounding box center [423, 206] width 847 height 413
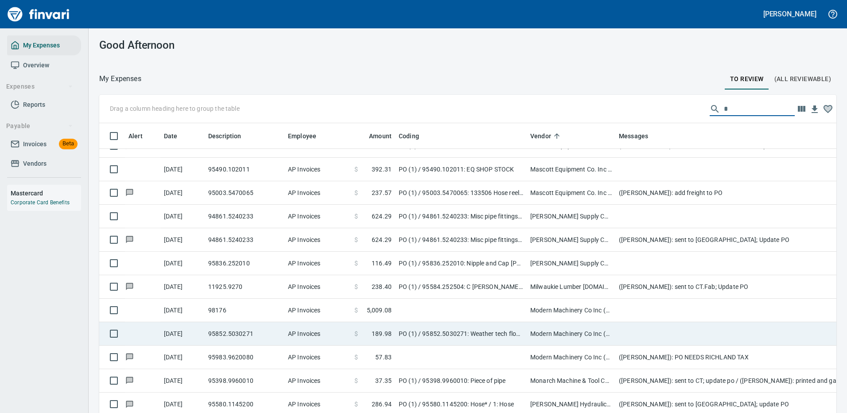
scroll to position [2437, 0]
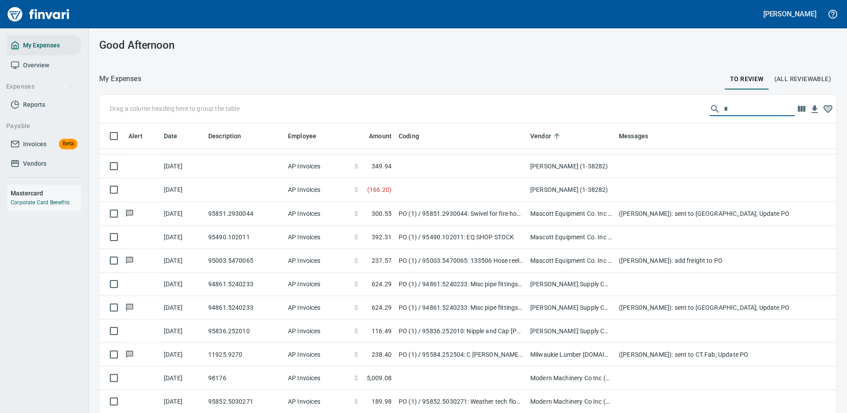
type input "*"
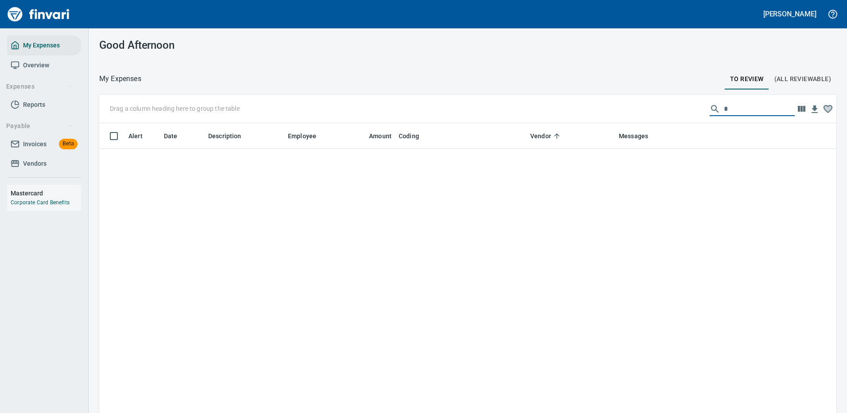
scroll to position [5378, 0]
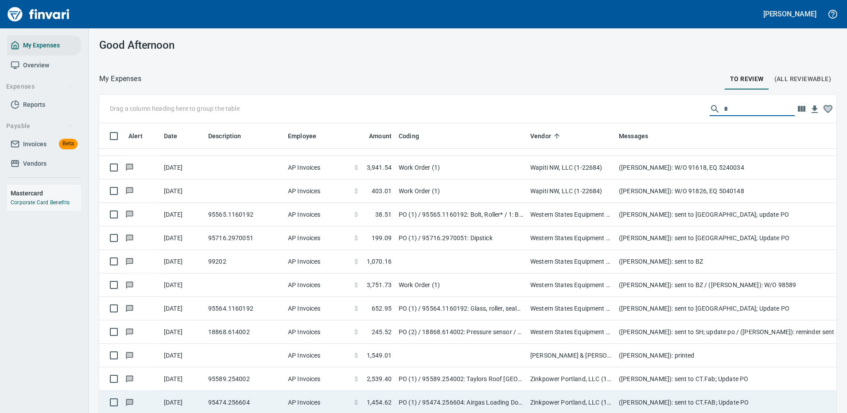
click at [586, 367] on td "Zinkpower Portland, LLC (1-10397)" at bounding box center [571, 378] width 89 height 23
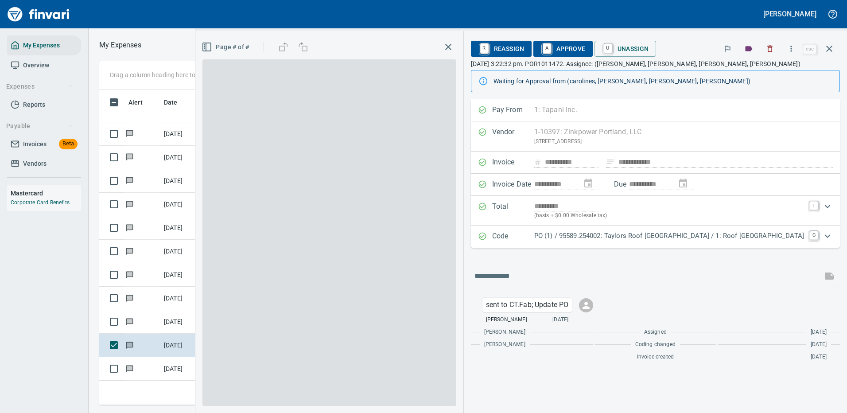
scroll to position [302, 502]
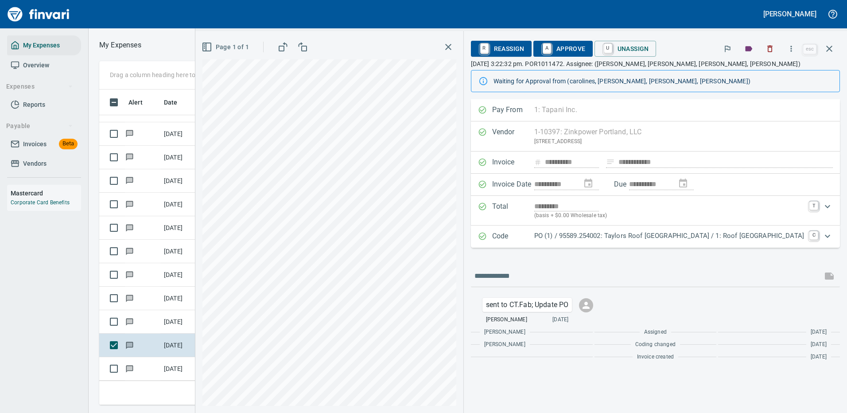
click at [829, 237] on icon "Expand" at bounding box center [827, 236] width 11 height 11
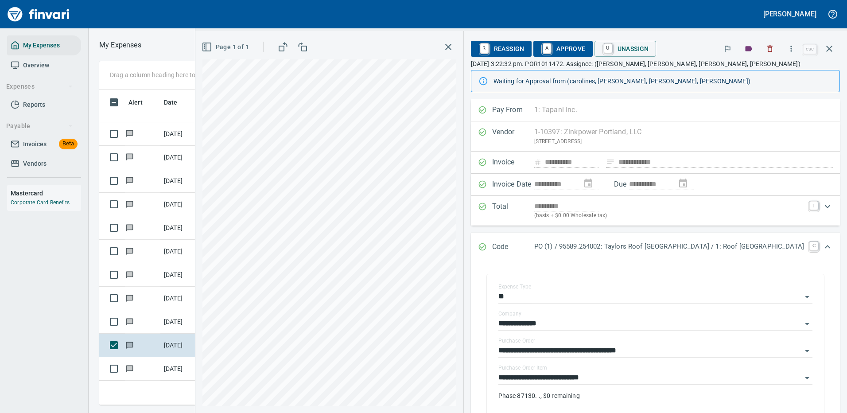
click at [556, 374] on div "**********" at bounding box center [655, 335] width 369 height 473
click at [557, 374] on div "**********" at bounding box center [655, 335] width 369 height 473
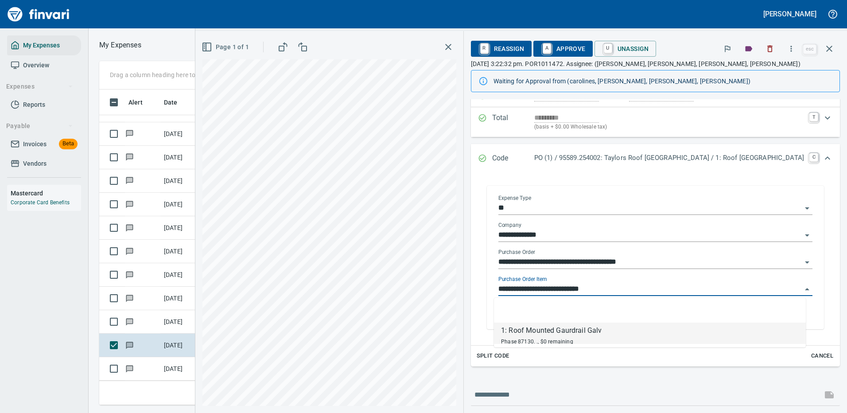
click at [554, 288] on input "**********" at bounding box center [650, 289] width 304 height 12
click at [828, 51] on icon "button" at bounding box center [829, 48] width 11 height 11
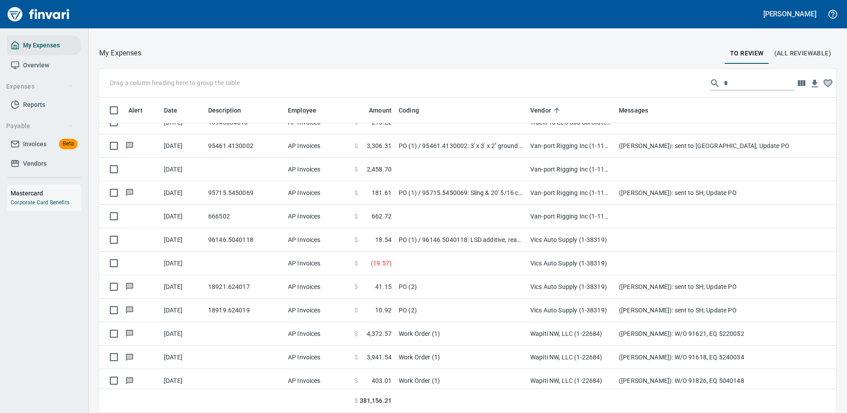
scroll to position [5112, 0]
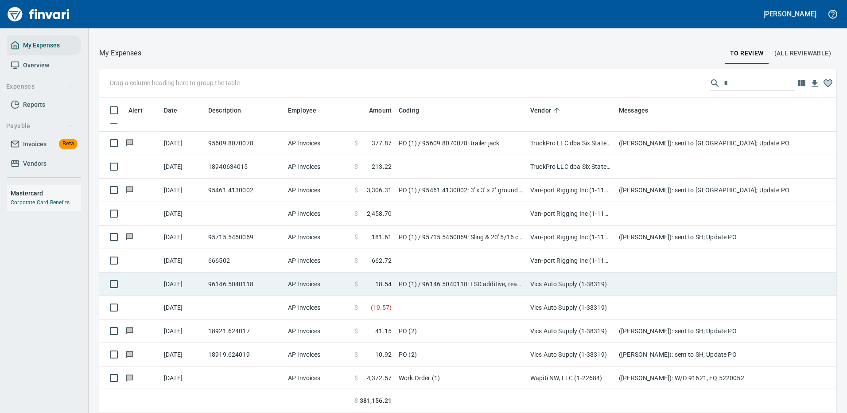
click at [639, 283] on td at bounding box center [792, 284] width 354 height 23
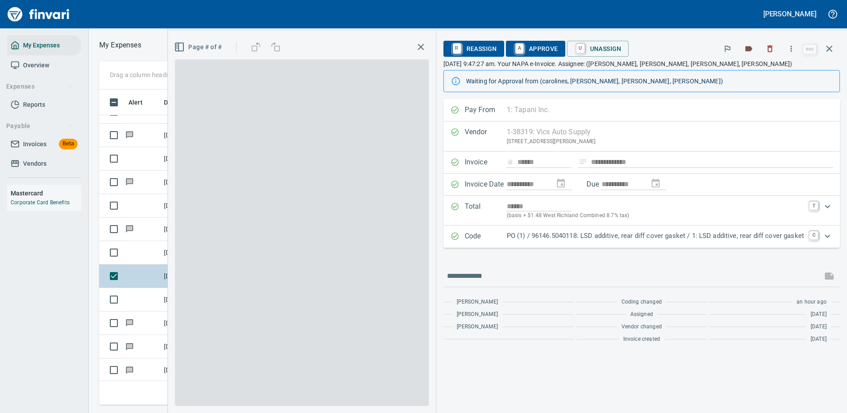
scroll to position [302, 502]
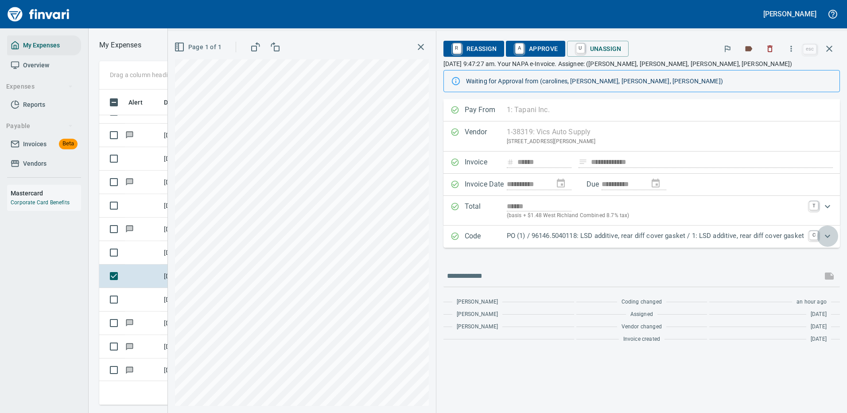
click at [829, 234] on icon "Expand" at bounding box center [827, 236] width 11 height 11
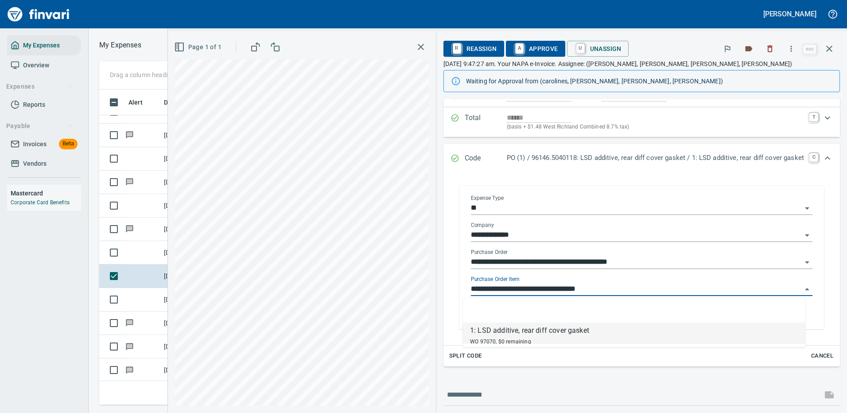
click at [511, 285] on input "**********" at bounding box center [636, 289] width 331 height 12
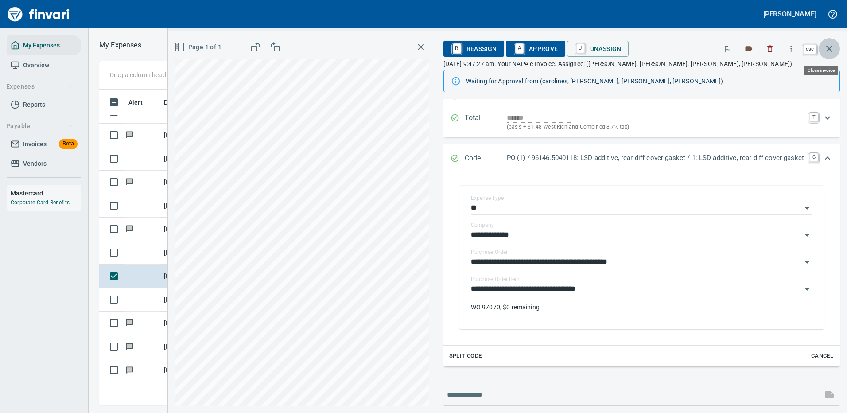
click at [831, 48] on icon "button" at bounding box center [829, 48] width 11 height 11
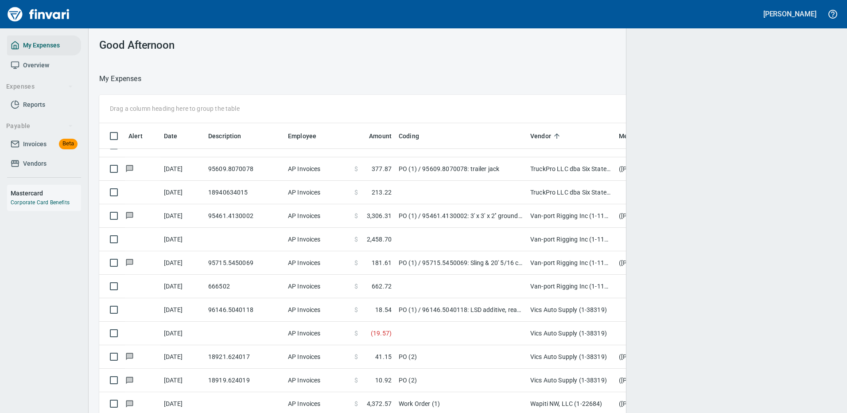
scroll to position [302, 717]
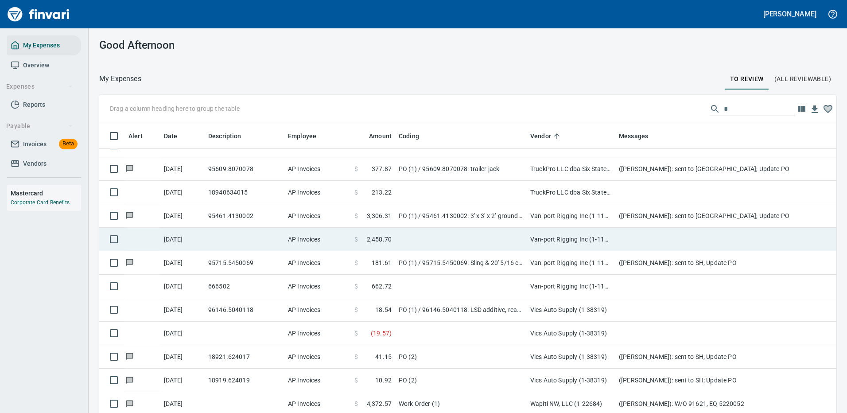
click at [461, 234] on td at bounding box center [461, 239] width 132 height 23
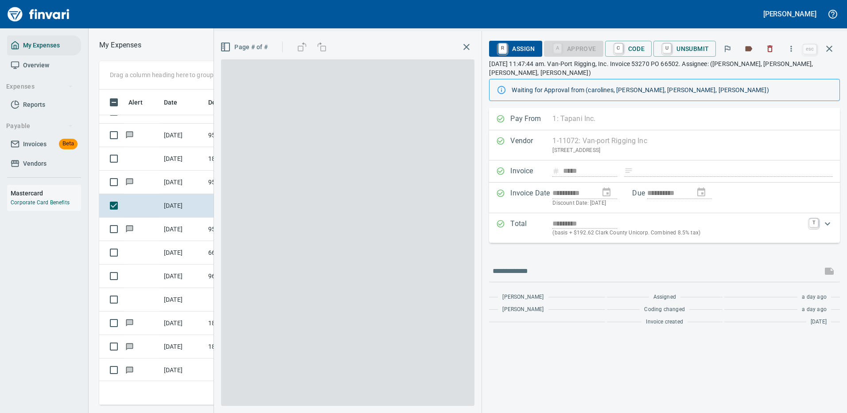
scroll to position [302, 502]
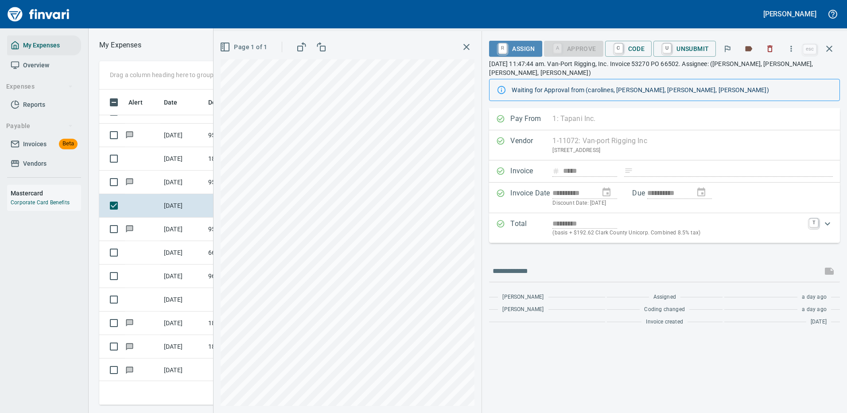
click at [521, 47] on span "R Assign" at bounding box center [515, 48] width 39 height 15
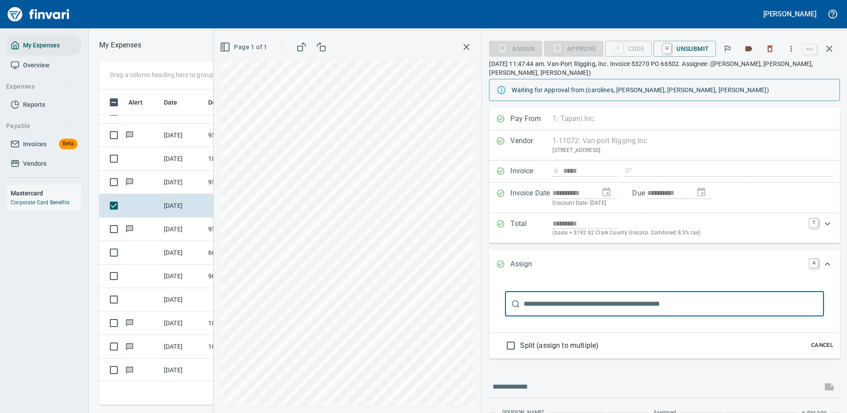
click at [576, 293] on input "text" at bounding box center [674, 304] width 300 height 25
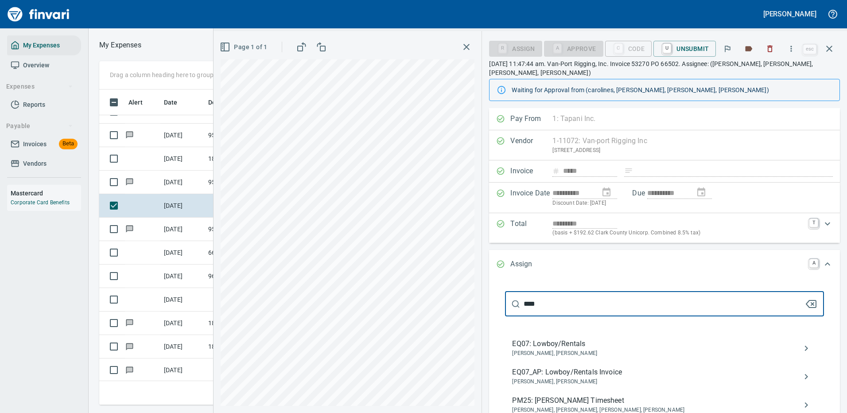
type input "****"
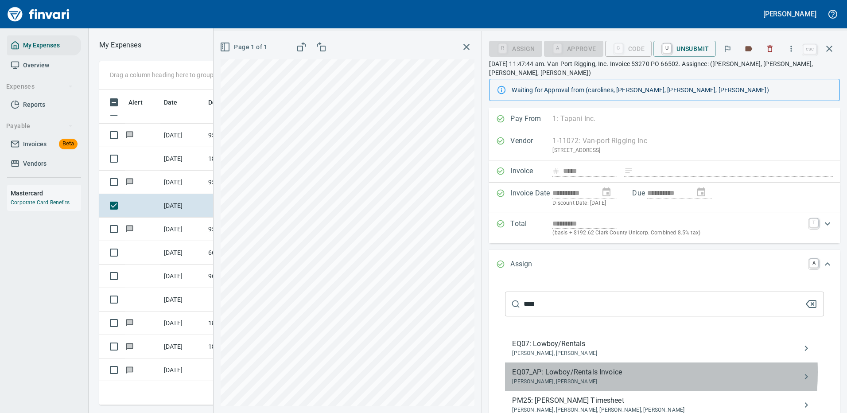
click at [549, 367] on span "EQ07_AP: Lowboy/Rentals Invoice" at bounding box center [657, 372] width 291 height 11
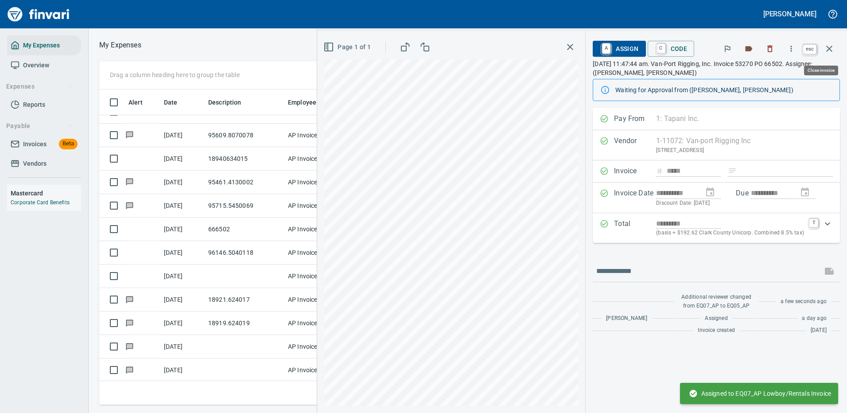
click at [830, 47] on icon "button" at bounding box center [829, 48] width 11 height 11
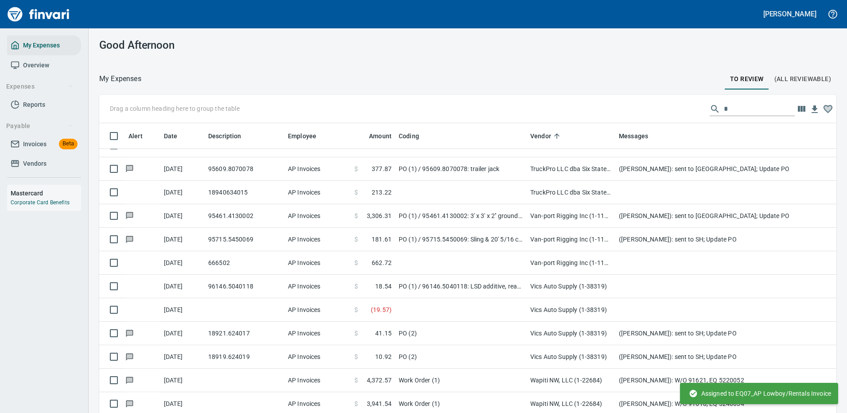
scroll to position [302, 711]
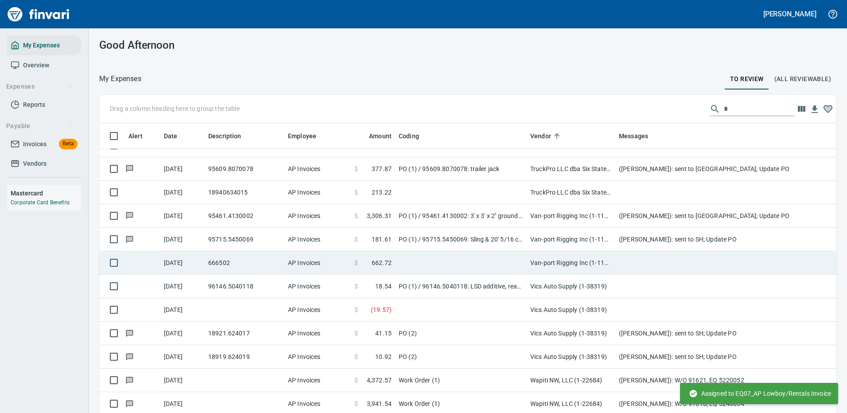
click at [424, 261] on td at bounding box center [461, 262] width 132 height 23
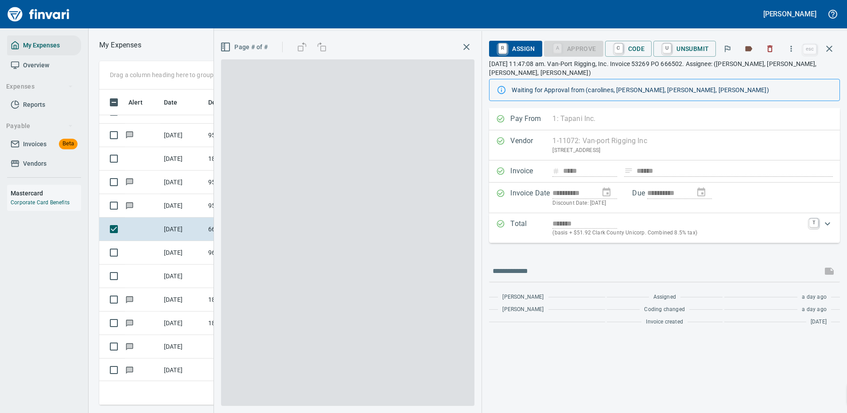
scroll to position [302, 502]
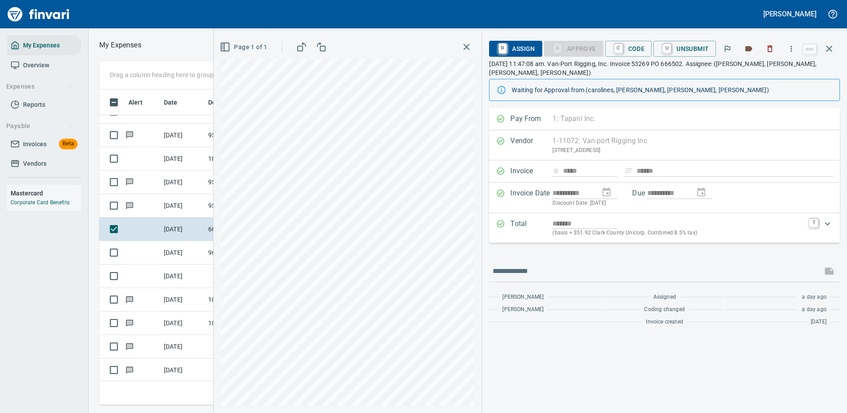
click at [527, 48] on span "R Assign" at bounding box center [515, 48] width 39 height 15
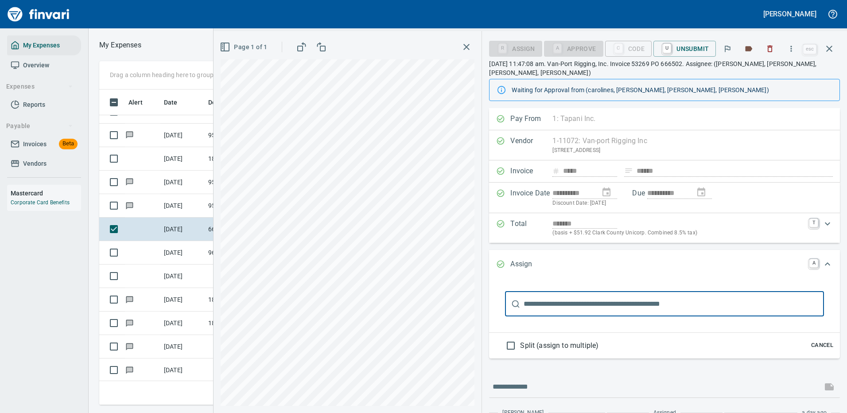
click at [547, 304] on input "text" at bounding box center [674, 304] width 300 height 25
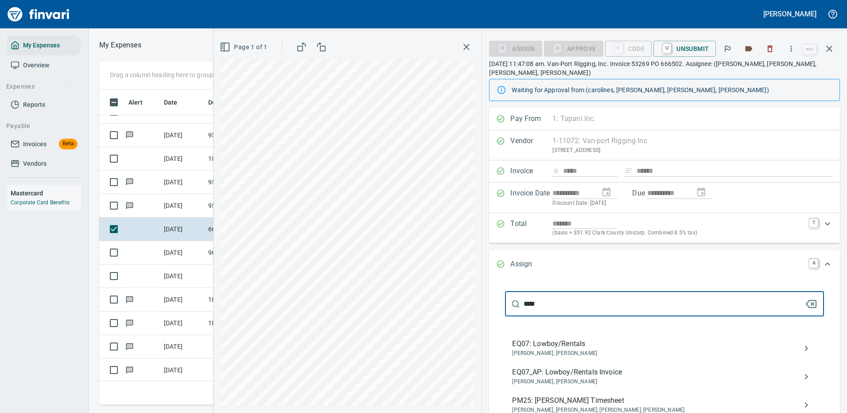
type input "****"
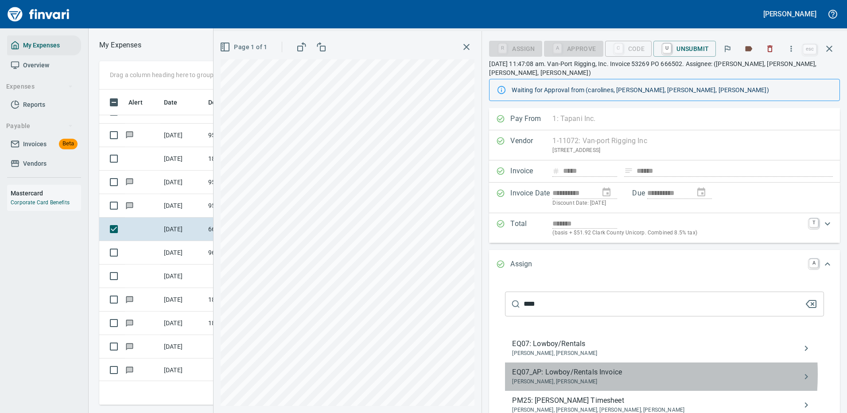
click at [573, 374] on span "EQ07_AP: Lowboy/Rentals Invoice" at bounding box center [657, 372] width 291 height 11
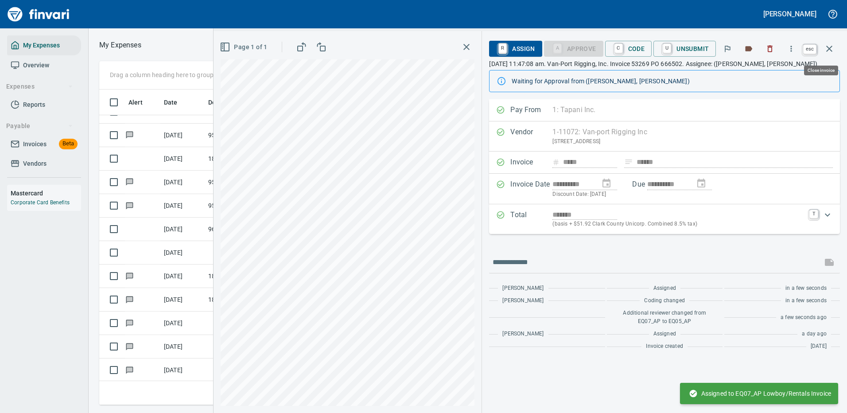
click at [828, 50] on icon "button" at bounding box center [829, 49] width 6 height 6
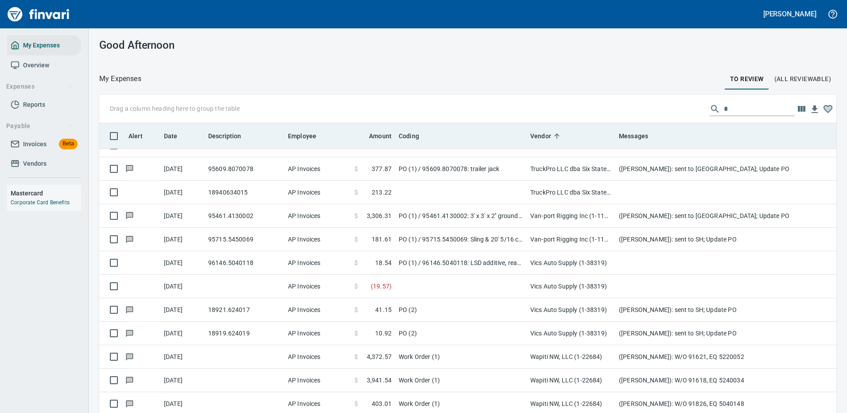
scroll to position [302, 717]
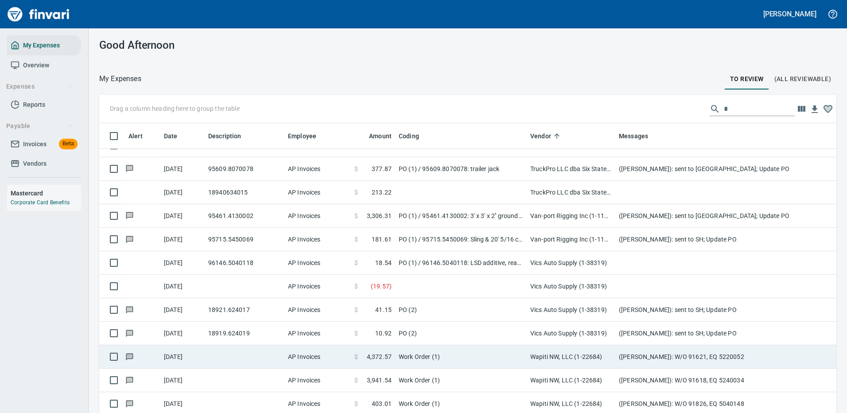
click at [461, 356] on td "Work Order (1)" at bounding box center [461, 356] width 132 height 23
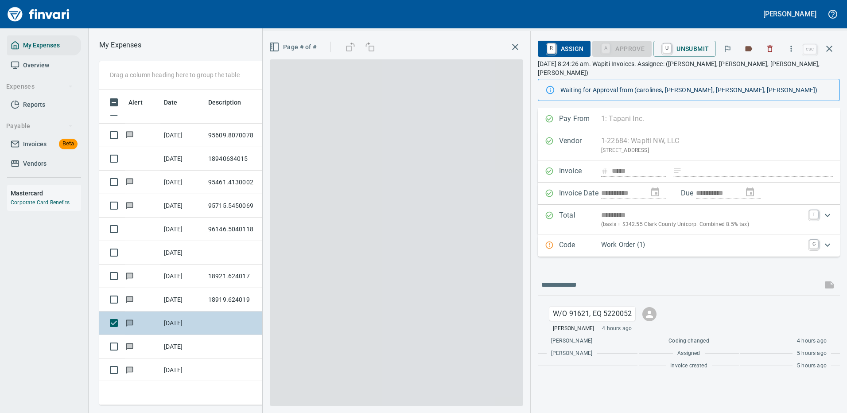
scroll to position [302, 502]
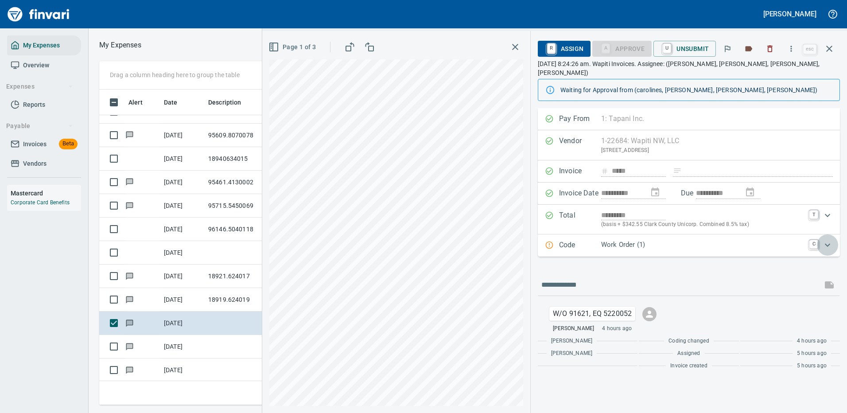
click at [827, 240] on icon "Expand" at bounding box center [827, 245] width 11 height 11
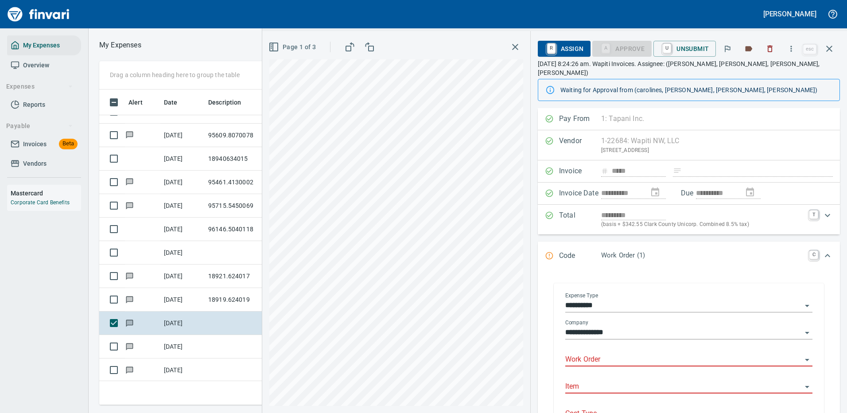
click at [583, 354] on input "Work Order" at bounding box center [683, 360] width 237 height 12
type input "*****"
click at [830, 47] on icon "button" at bounding box center [829, 48] width 11 height 11
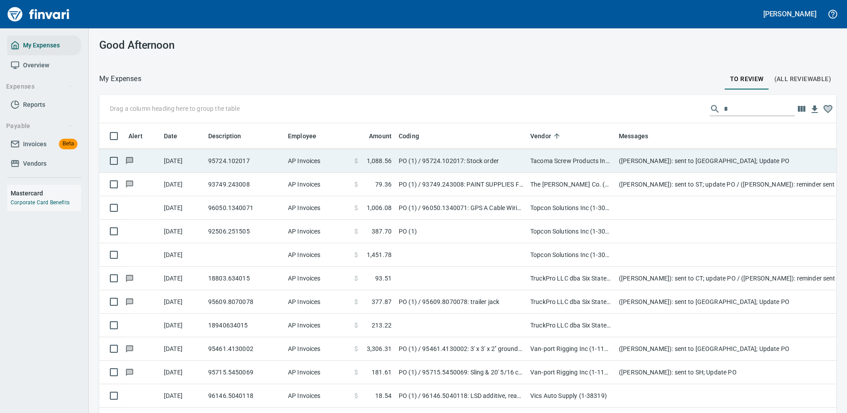
scroll to position [4935, 0]
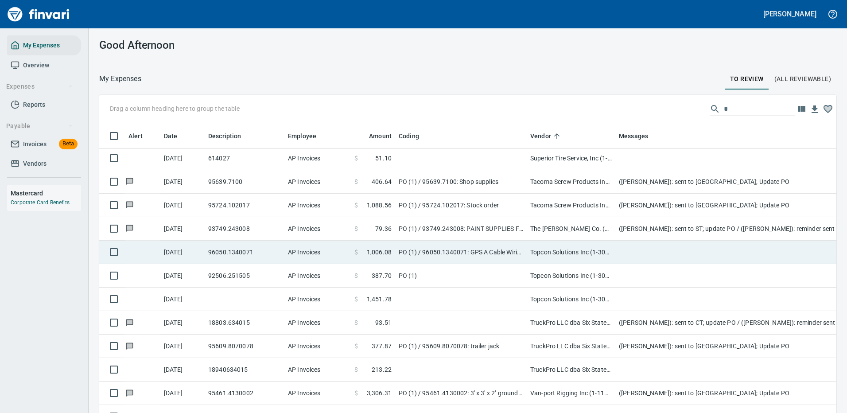
click at [491, 251] on td "PO (1) / 96050.1340071: GPS A Cable Wiring Harness / 1: GPS A Cable" at bounding box center [461, 252] width 132 height 23
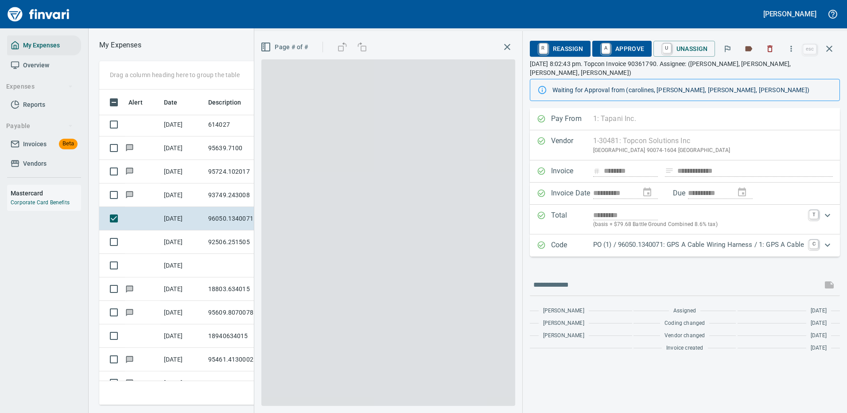
scroll to position [302, 502]
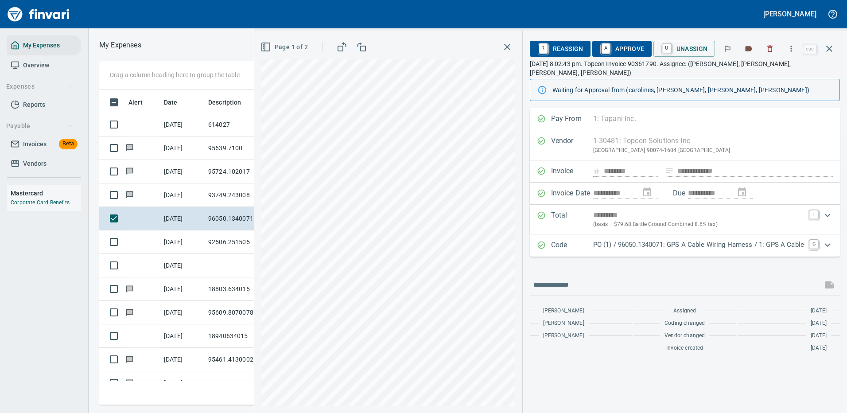
click at [826, 240] on icon "Expand" at bounding box center [827, 245] width 11 height 11
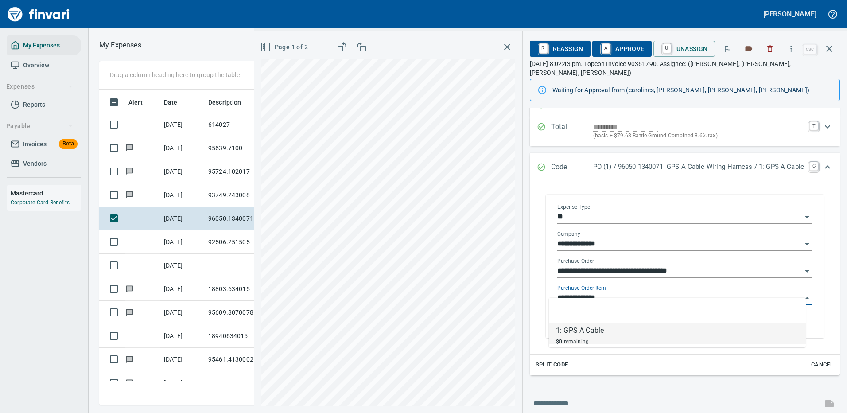
click at [591, 292] on input "**********" at bounding box center [679, 298] width 245 height 12
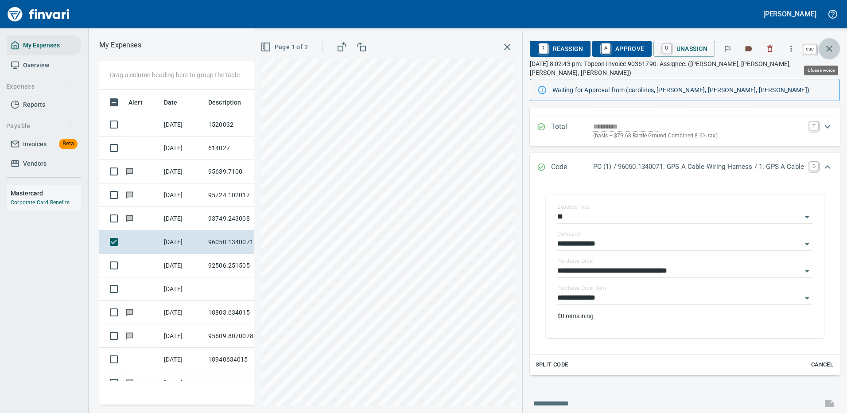
click at [831, 47] on icon "button" at bounding box center [829, 49] width 6 height 6
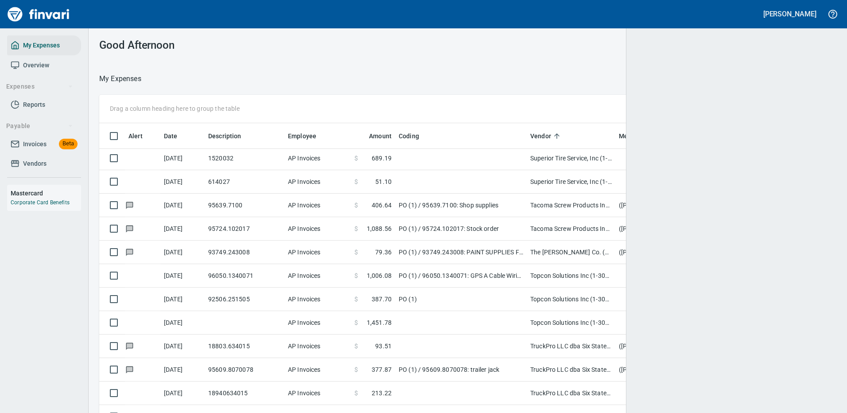
scroll to position [302, 711]
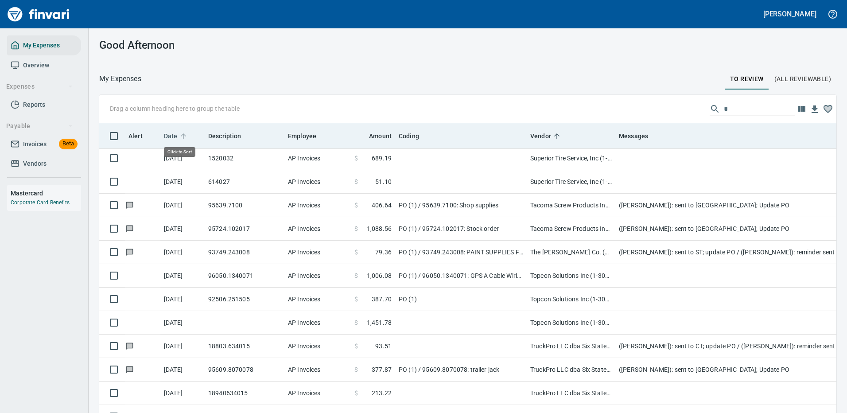
click at [175, 134] on span "Date" at bounding box center [171, 136] width 14 height 11
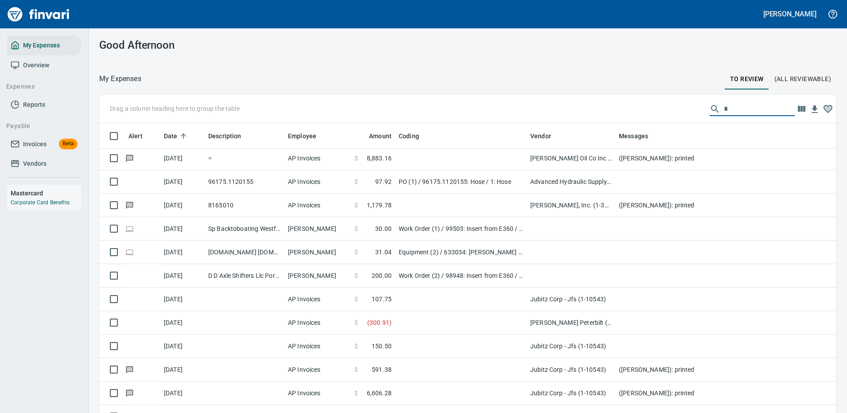
drag, startPoint x: 735, startPoint y: 107, endPoint x: 701, endPoint y: 111, distance: 34.7
click at [710, 110] on div "*" at bounding box center [752, 109] width 85 height 14
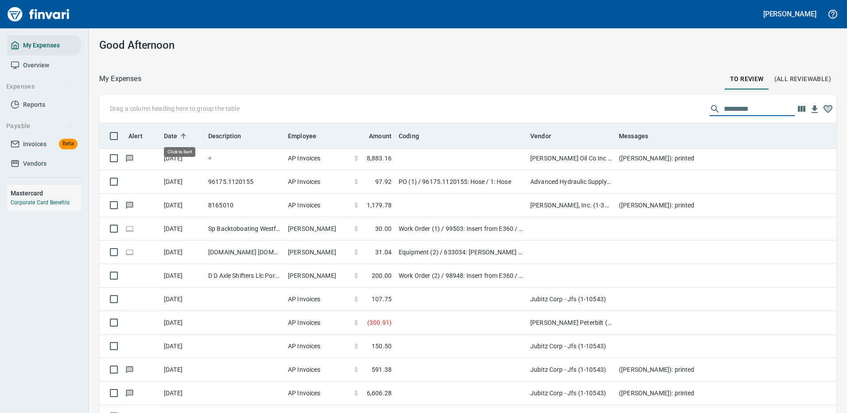
click at [182, 133] on icon at bounding box center [183, 136] width 8 height 8
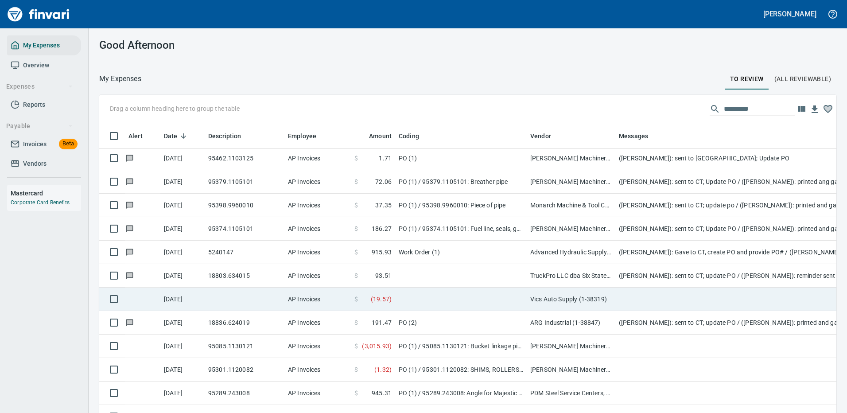
click at [423, 296] on td at bounding box center [461, 299] width 132 height 23
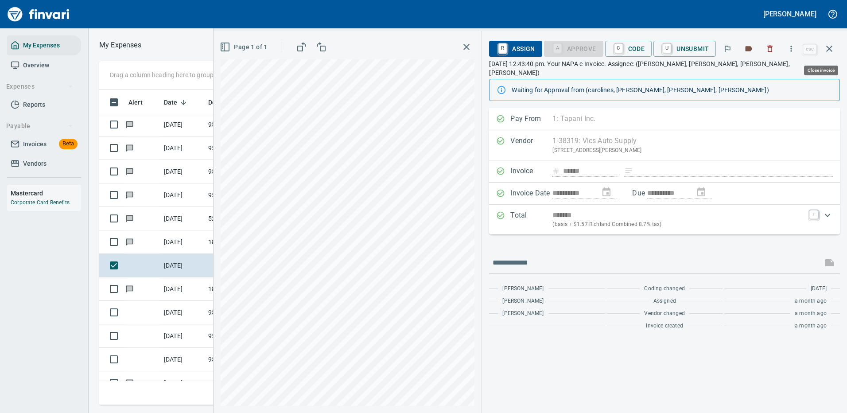
scroll to position [302, 502]
click at [792, 48] on icon "button" at bounding box center [791, 48] width 9 height 9
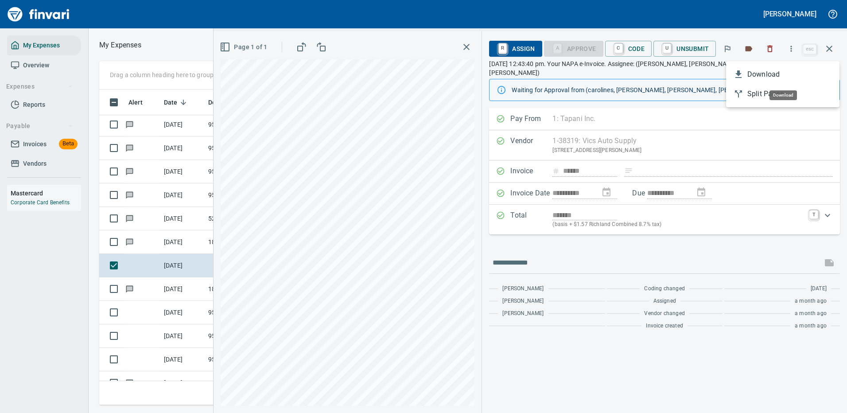
click at [763, 74] on span "Download" at bounding box center [790, 74] width 85 height 11
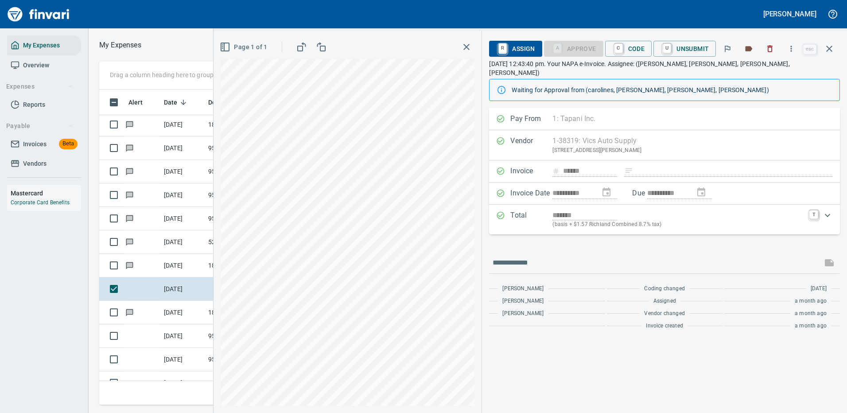
click at [32, 273] on div "My Expenses Overview Expenses Reports Payable Invoices Beta Vendors Mastercard …" at bounding box center [44, 220] width 88 height 385
click at [827, 210] on icon "Expand" at bounding box center [827, 215] width 11 height 11
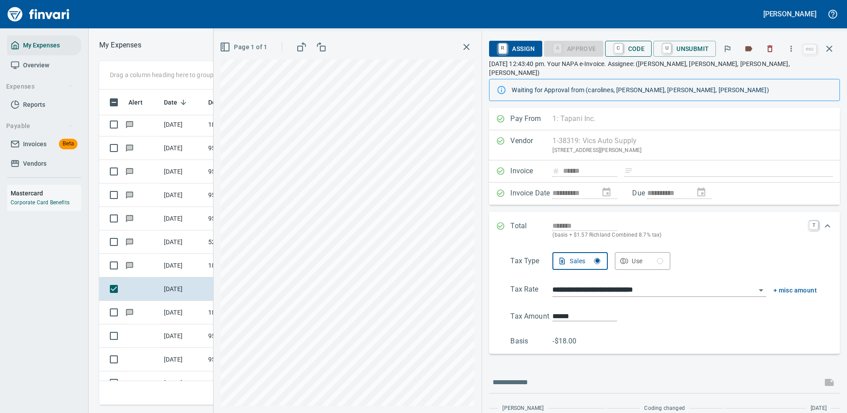
click at [629, 49] on span "C Code" at bounding box center [628, 48] width 33 height 15
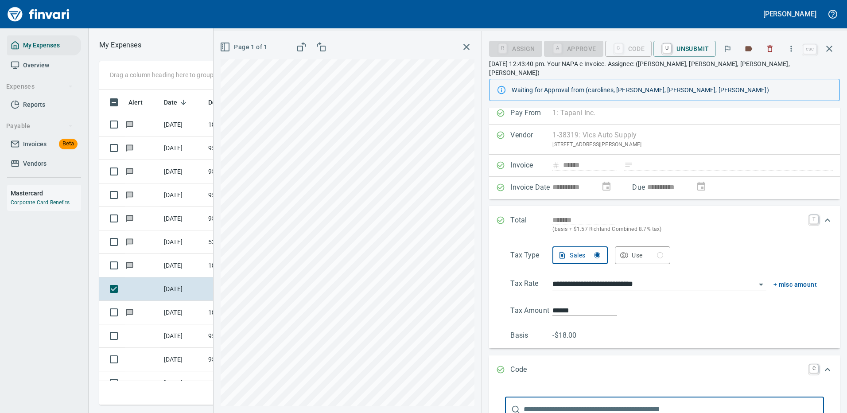
scroll to position [94, 0]
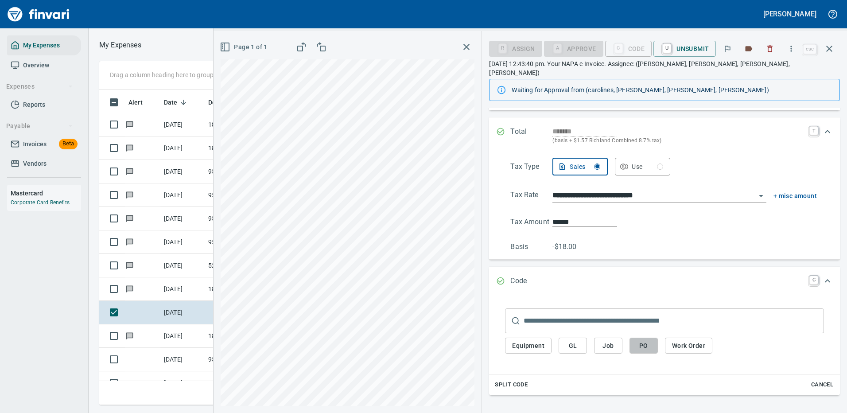
click at [643, 340] on span "PO" at bounding box center [644, 345] width 14 height 11
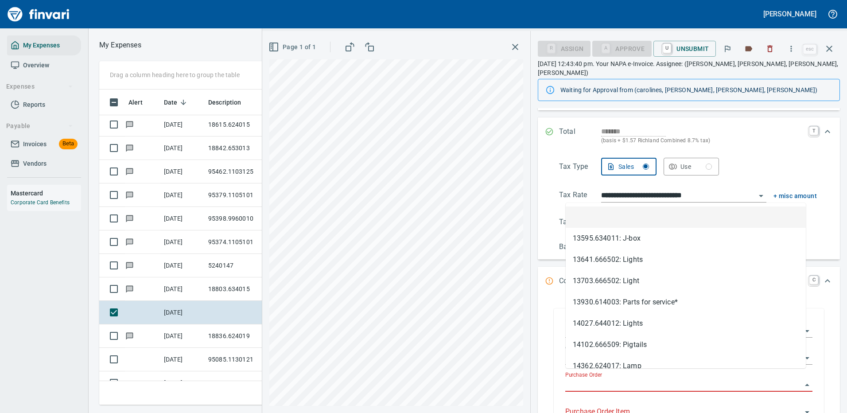
click at [609, 379] on input "Purchase Order" at bounding box center [683, 385] width 237 height 12
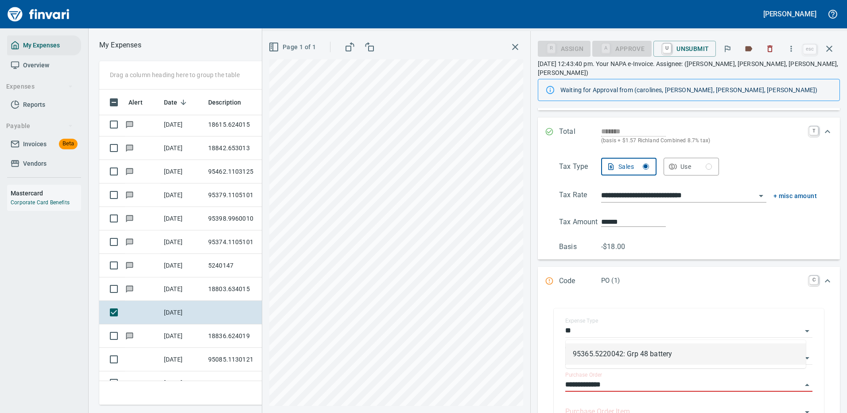
scroll to position [302, 502]
click at [643, 353] on li "95365.5220042: Grp 48 battery" at bounding box center [686, 353] width 240 height 21
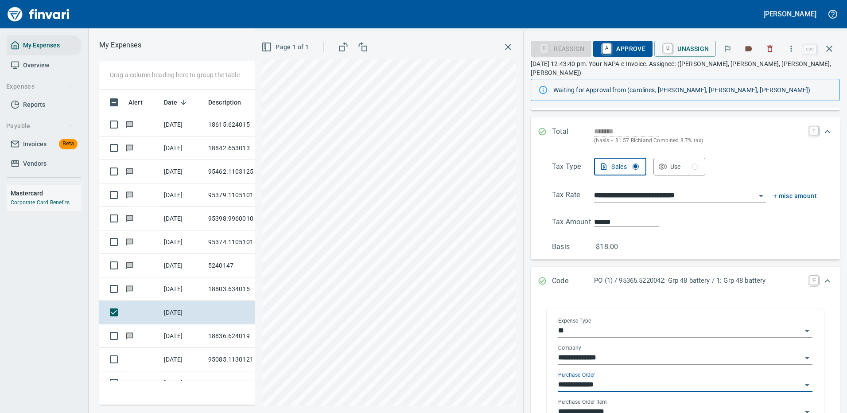
type input "**********"
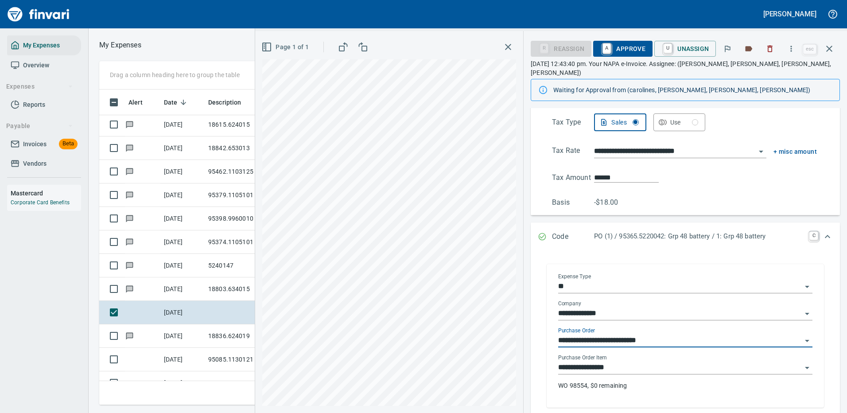
scroll to position [183, 0]
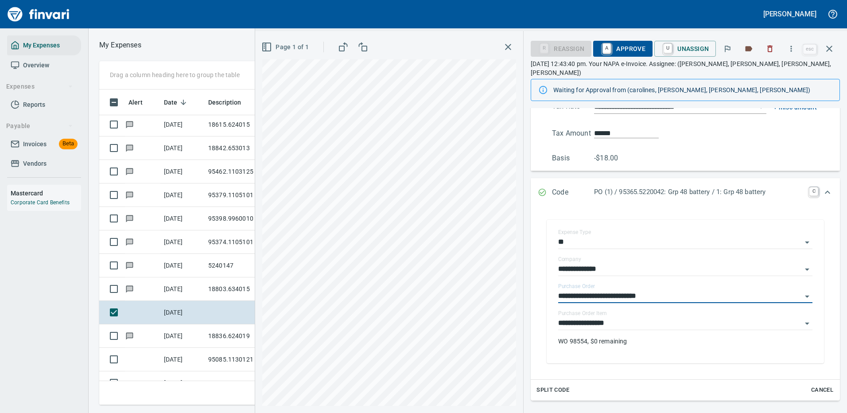
type input "**********"
click at [627, 45] on span "A Approve" at bounding box center [622, 48] width 45 height 15
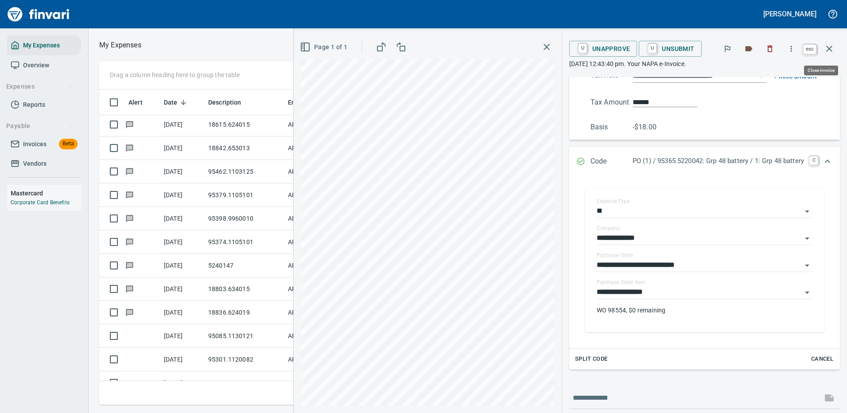
click at [829, 45] on icon "button" at bounding box center [829, 48] width 11 height 11
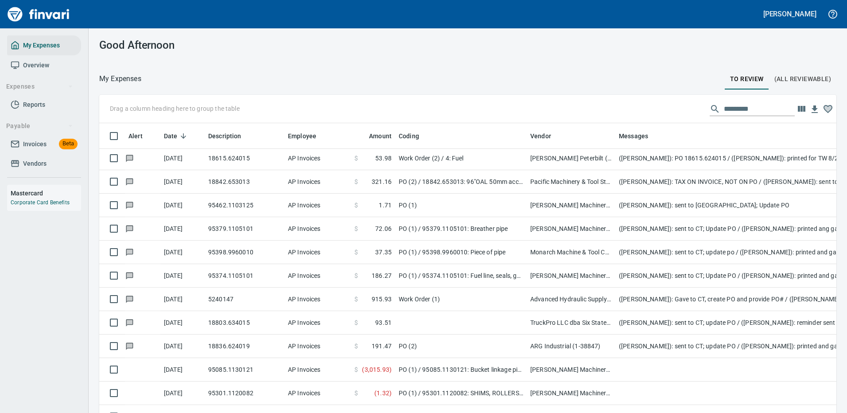
scroll to position [302, 713]
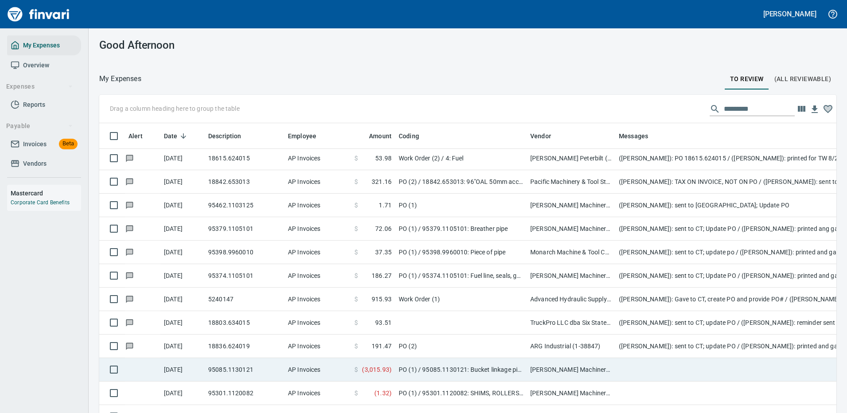
click at [506, 368] on td "PO (1) / 95085.1130121: Bucket linkage pin, shim, bolts, washers*" at bounding box center [461, 369] width 132 height 23
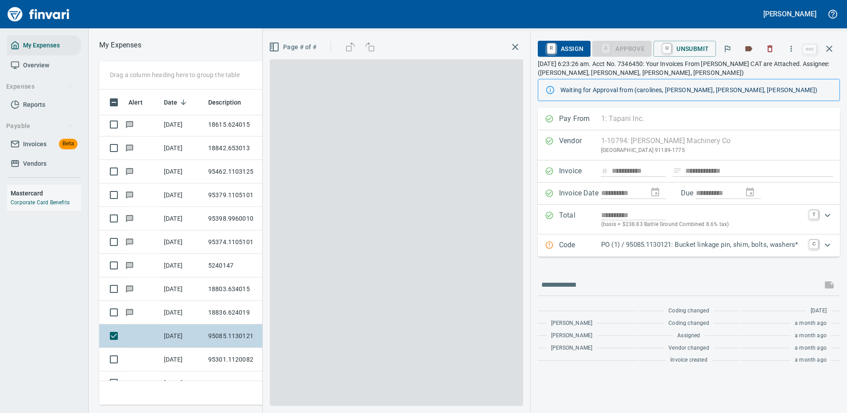
scroll to position [302, 502]
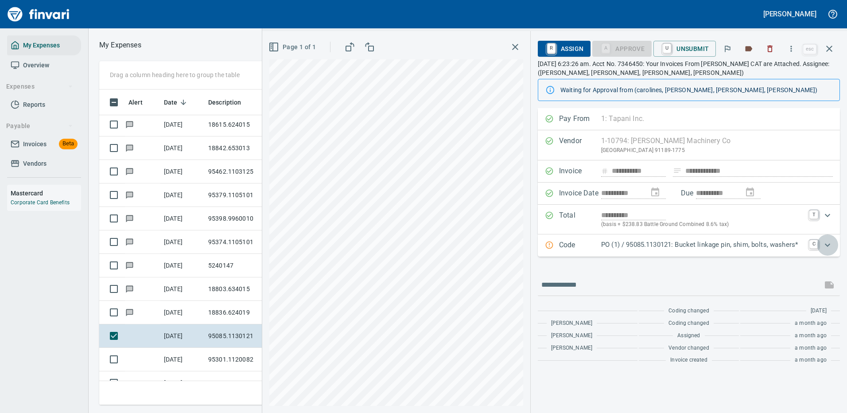
click at [828, 245] on icon "Expand" at bounding box center [827, 245] width 11 height 11
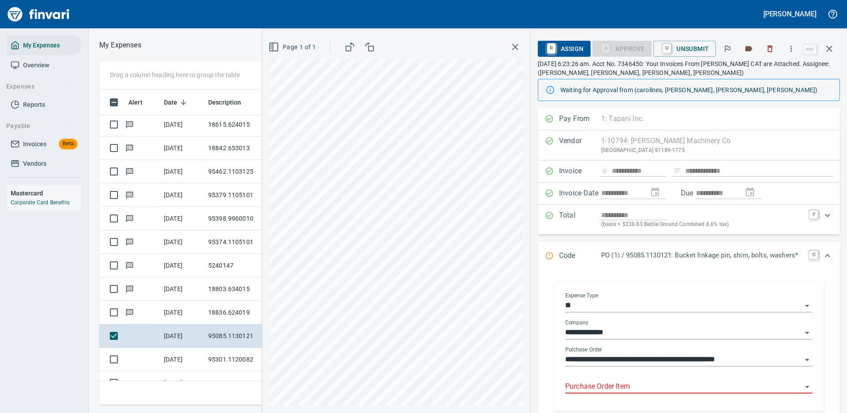
click at [608, 385] on input "Purchase Order Item" at bounding box center [683, 387] width 237 height 12
click at [829, 47] on icon "button" at bounding box center [829, 48] width 11 height 11
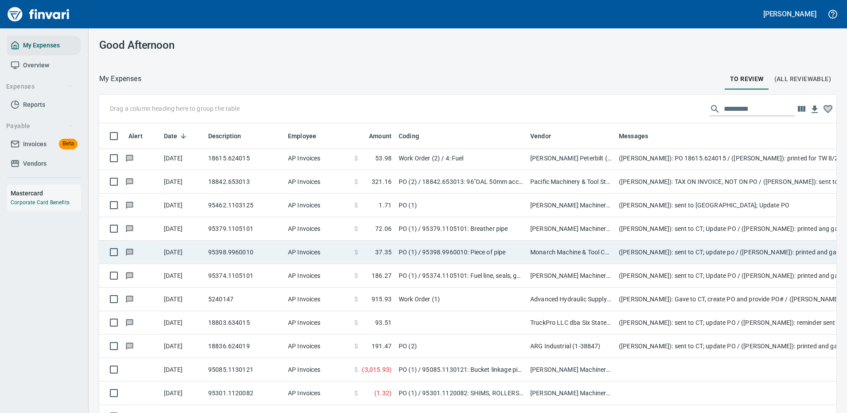
scroll to position [4980, 0]
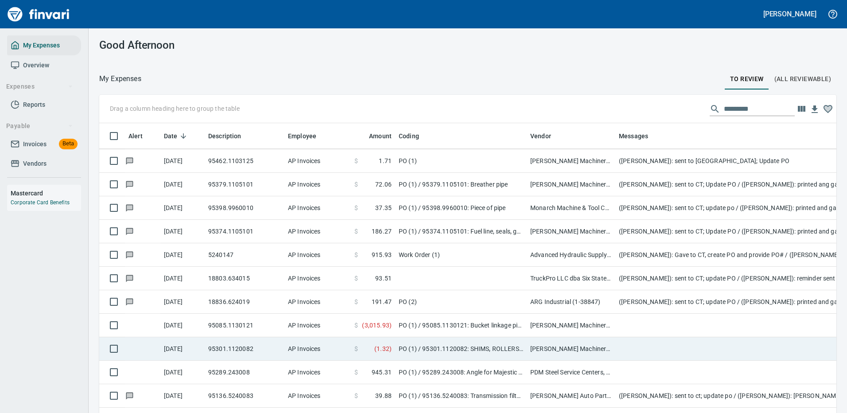
click at [591, 345] on td "[PERSON_NAME] Machinery Co (1-10794)" at bounding box center [571, 348] width 89 height 23
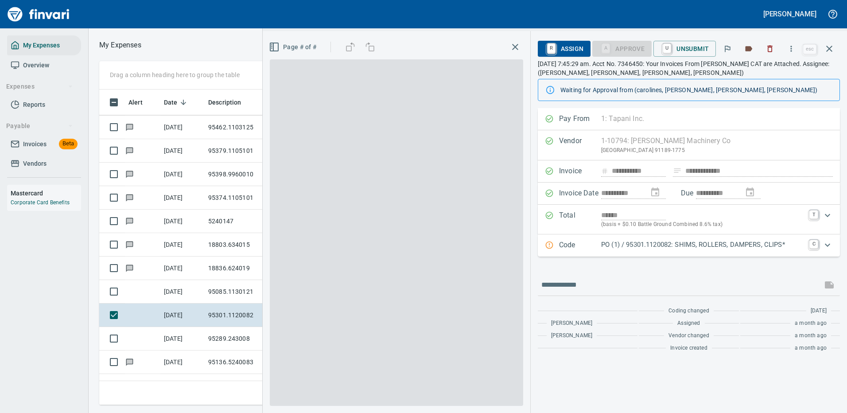
scroll to position [302, 502]
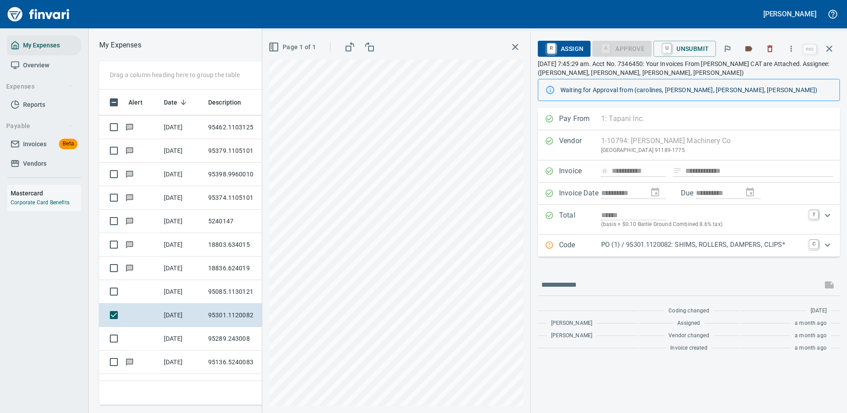
click at [827, 246] on icon "Expand" at bounding box center [827, 244] width 5 height 3
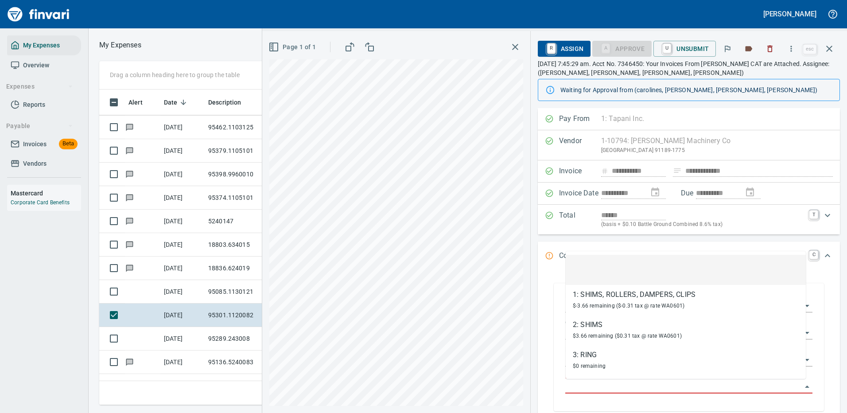
click at [599, 388] on input "Purchase Order Item" at bounding box center [683, 387] width 237 height 12
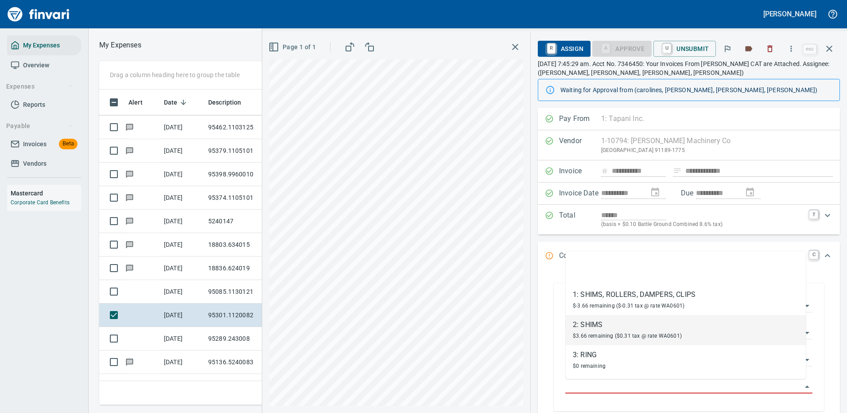
click at [594, 331] on div "$3.66 remaining ($0.31 tax @ rate WA0601)" at bounding box center [627, 335] width 109 height 11
type input "********"
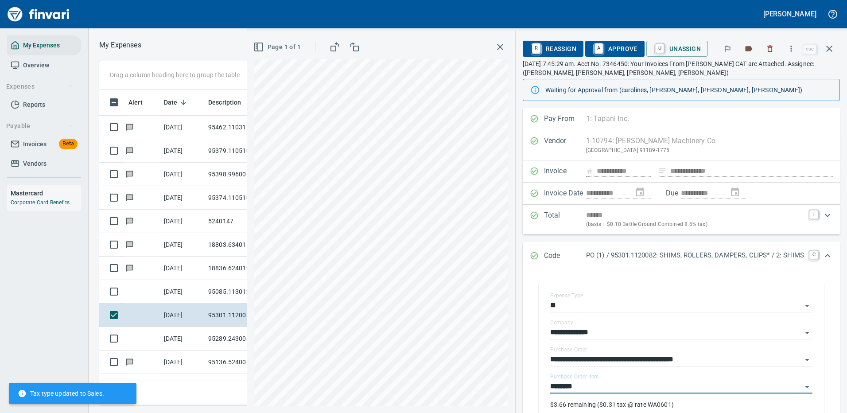
click at [614, 47] on span "A Approve" at bounding box center [614, 48] width 45 height 15
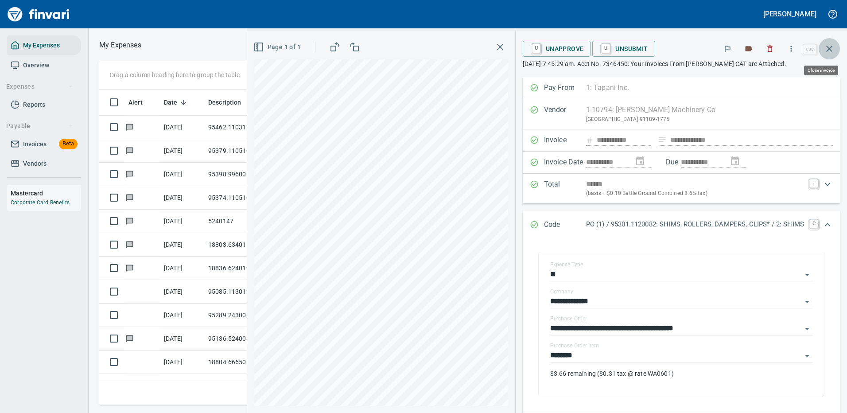
click at [829, 47] on icon "button" at bounding box center [829, 48] width 11 height 11
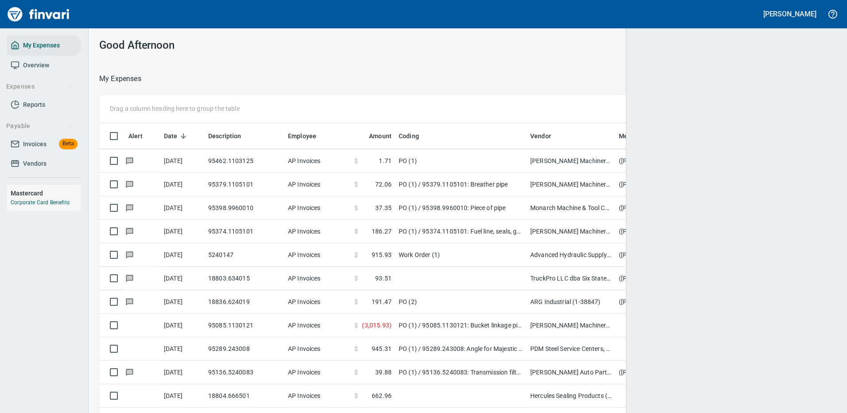
scroll to position [302, 717]
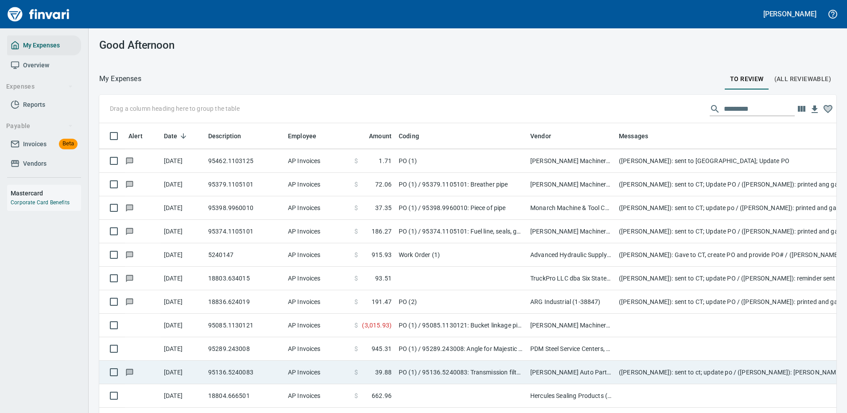
click at [460, 346] on td "PO (1) / 95289.243008: Angle for Majestic beam for trailer repair" at bounding box center [461, 348] width 132 height 23
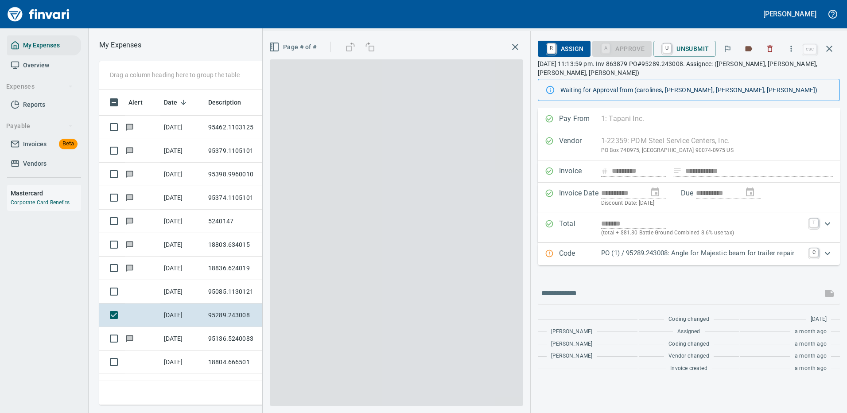
scroll to position [302, 502]
